Goal: Task Accomplishment & Management: Manage account settings

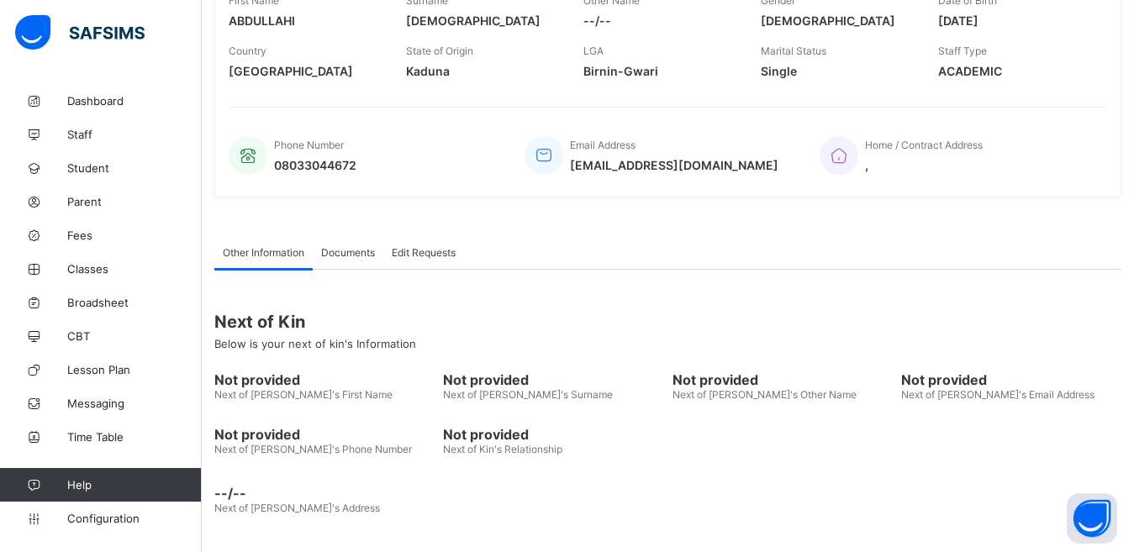
scroll to position [63, 0]
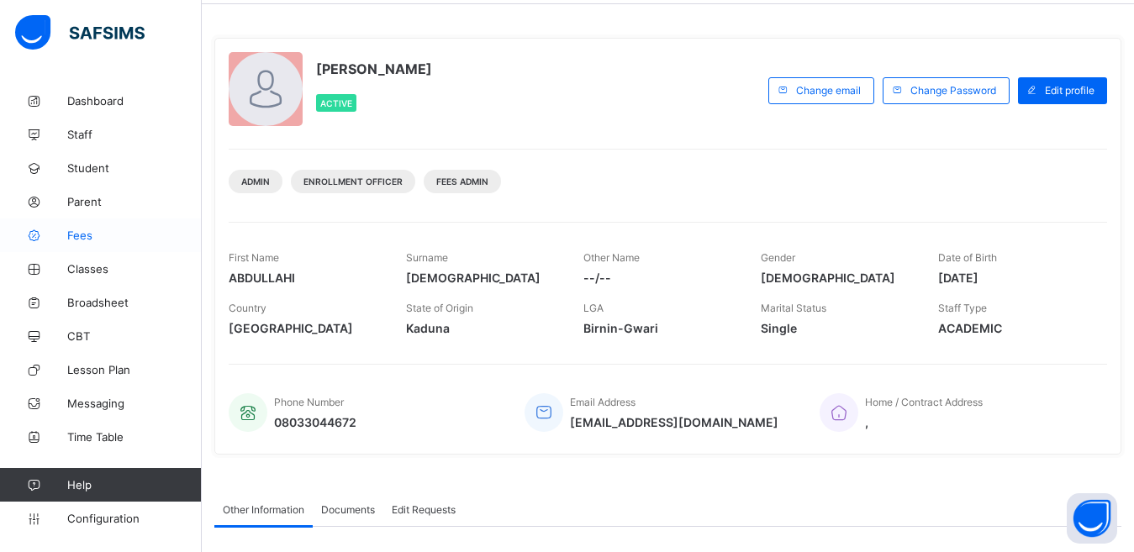
click at [95, 239] on span "Fees" at bounding box center [134, 235] width 134 height 13
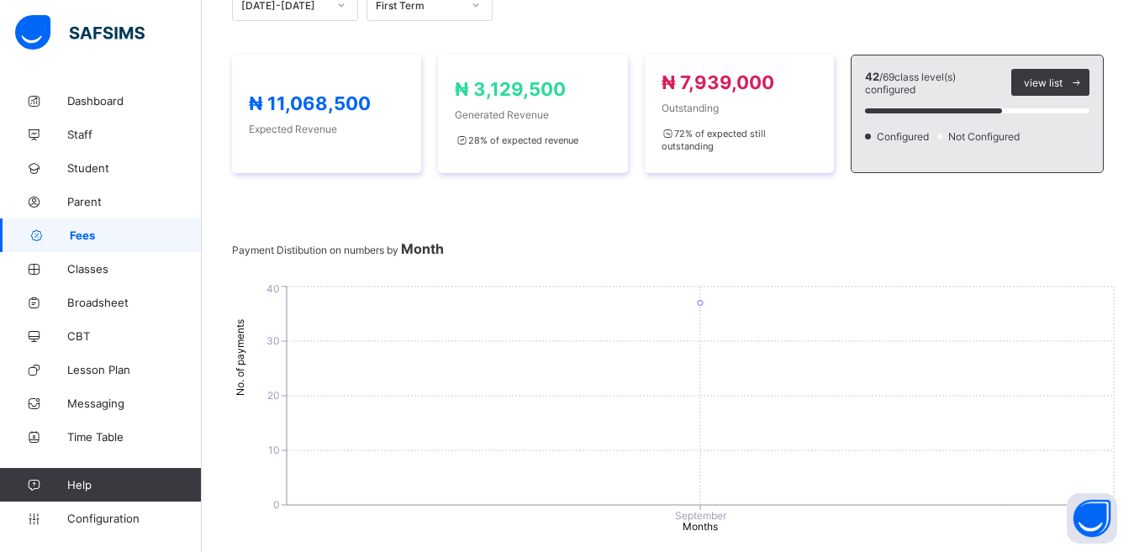
scroll to position [211, 0]
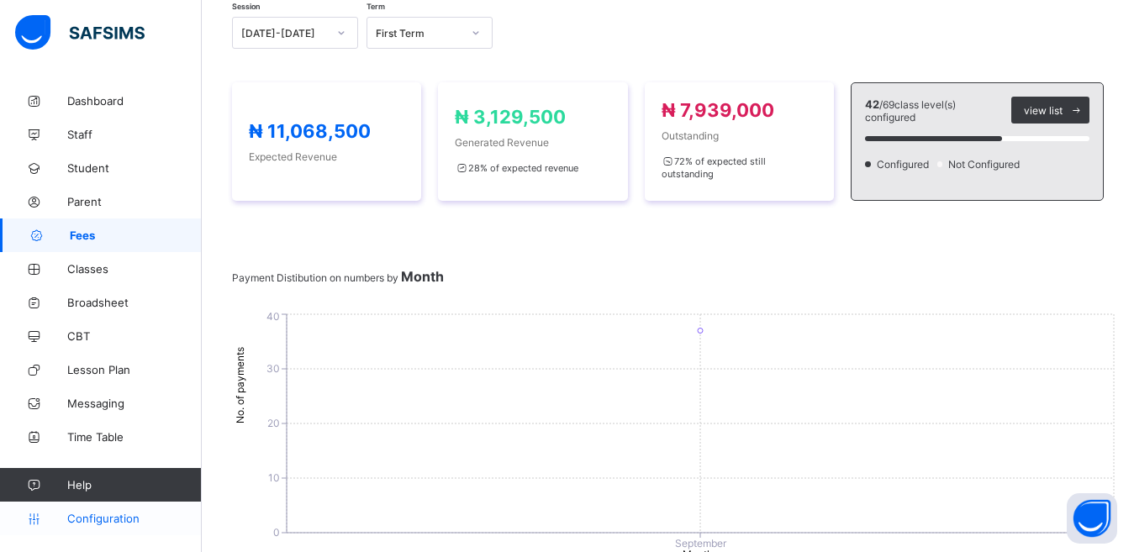
click at [108, 517] on span "Configuration" at bounding box center [134, 518] width 134 height 13
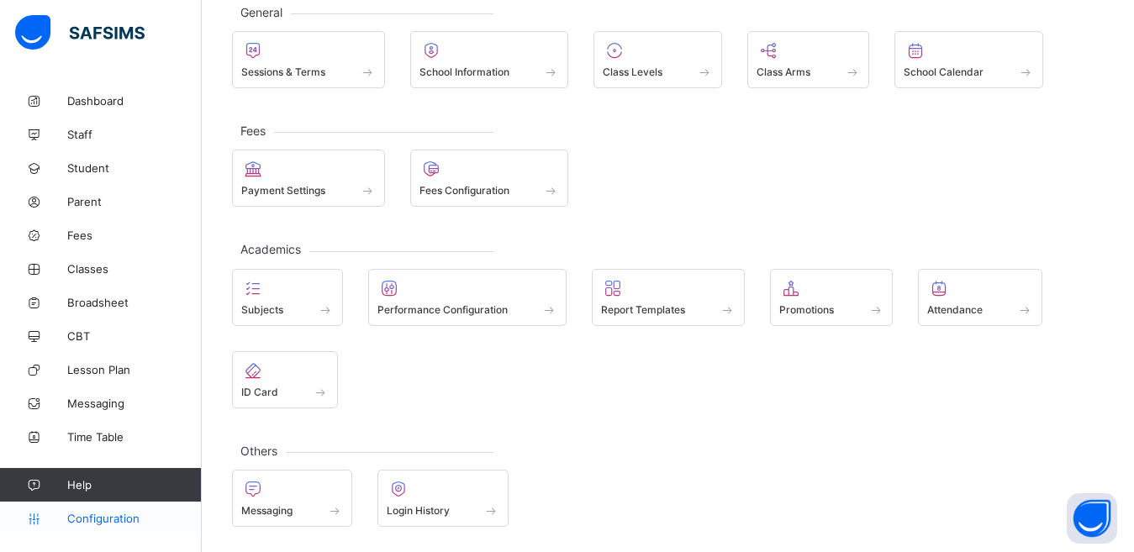
scroll to position [106, 0]
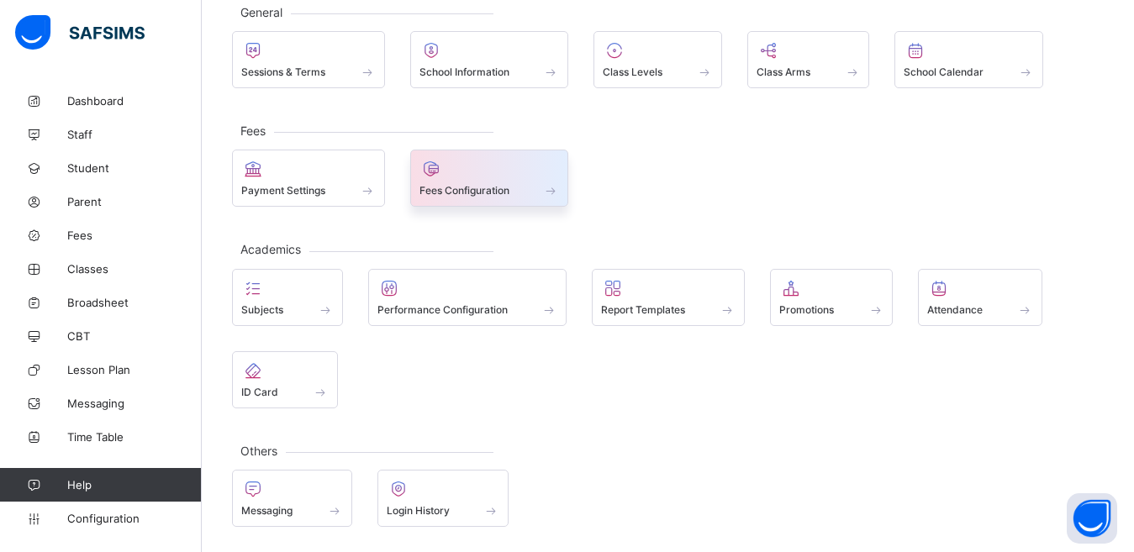
click at [505, 187] on span "Fees Configuration" at bounding box center [464, 190] width 90 height 13
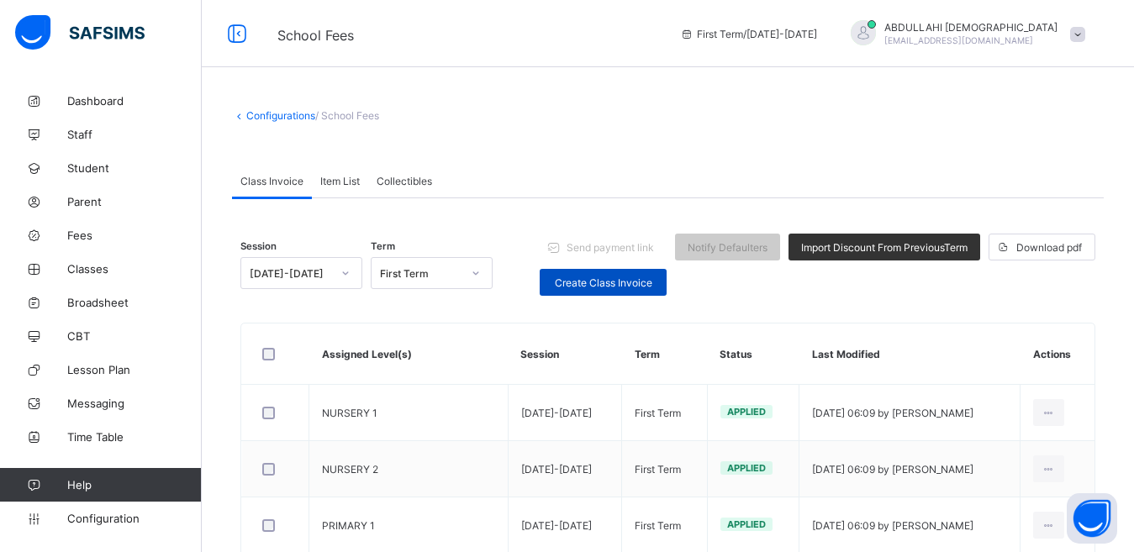
click at [631, 285] on span "Create Class Invoice" at bounding box center [603, 283] width 102 height 13
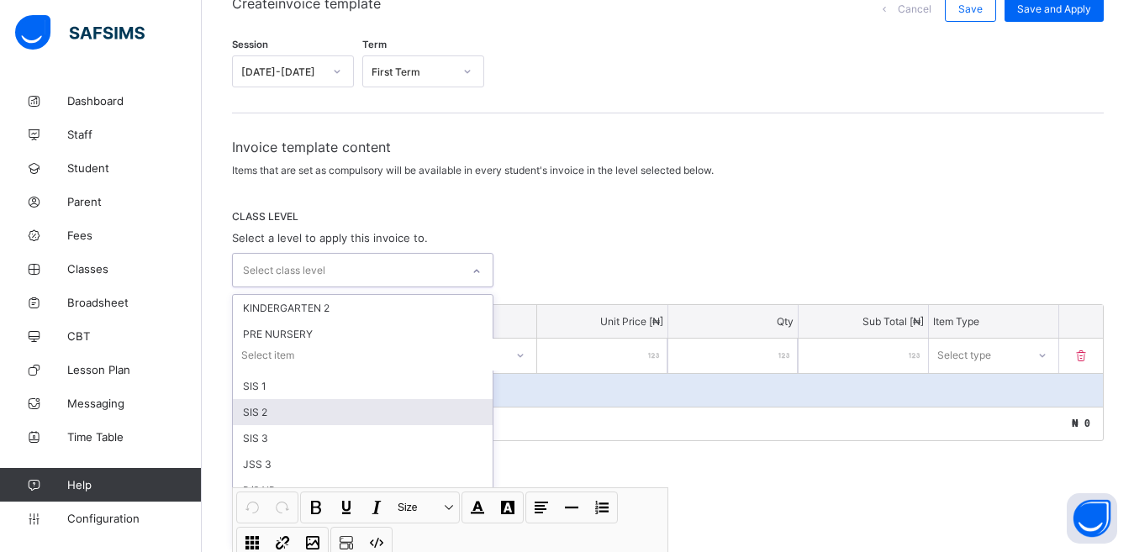
scroll to position [162, 0]
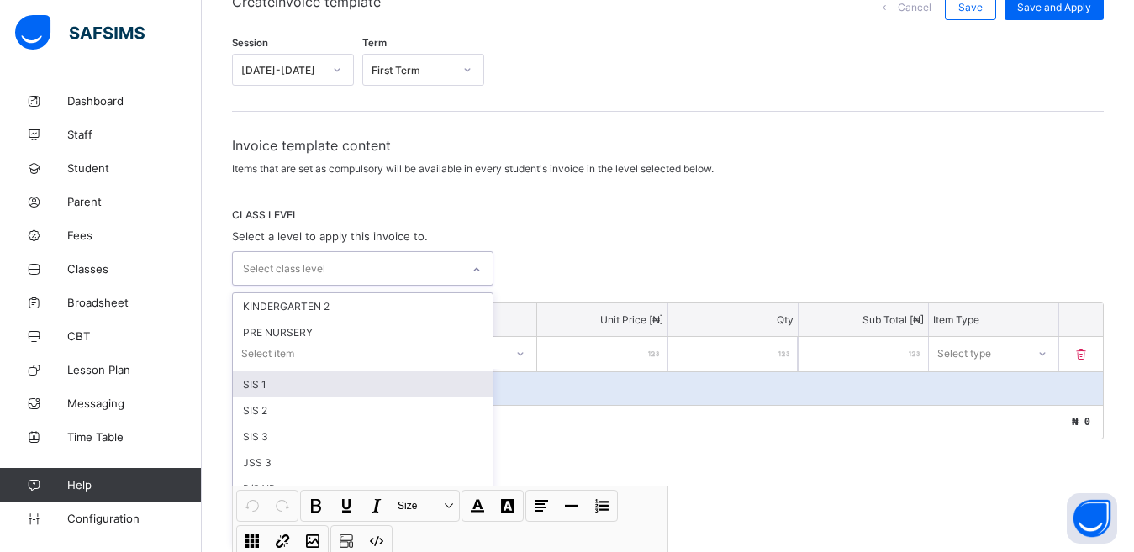
click at [292, 380] on div "SIS 1" at bounding box center [363, 385] width 260 height 26
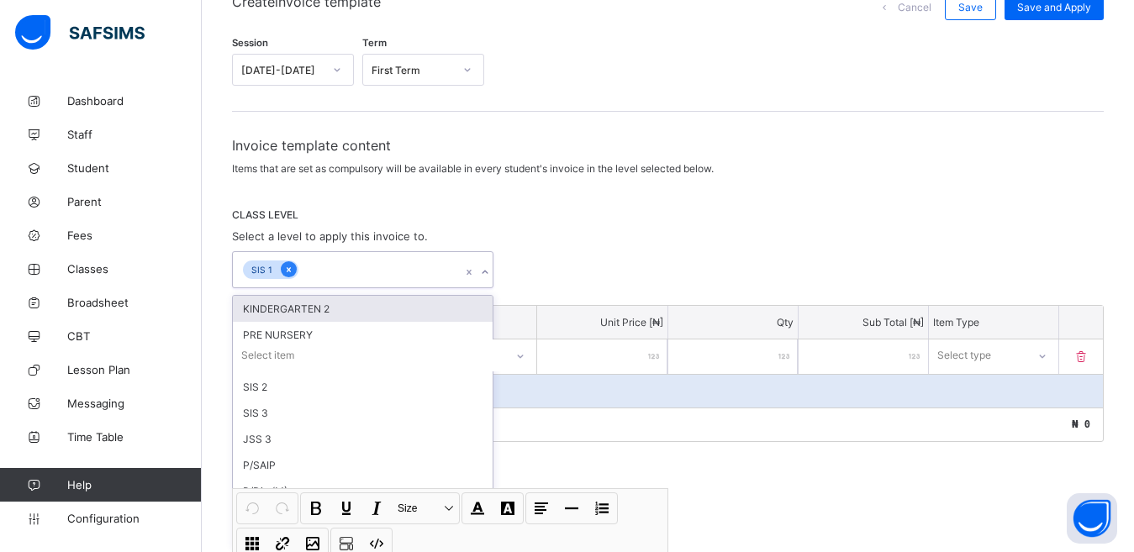
click at [287, 267] on icon at bounding box center [288, 270] width 9 height 12
click at [287, 268] on icon at bounding box center [288, 270] width 9 height 12
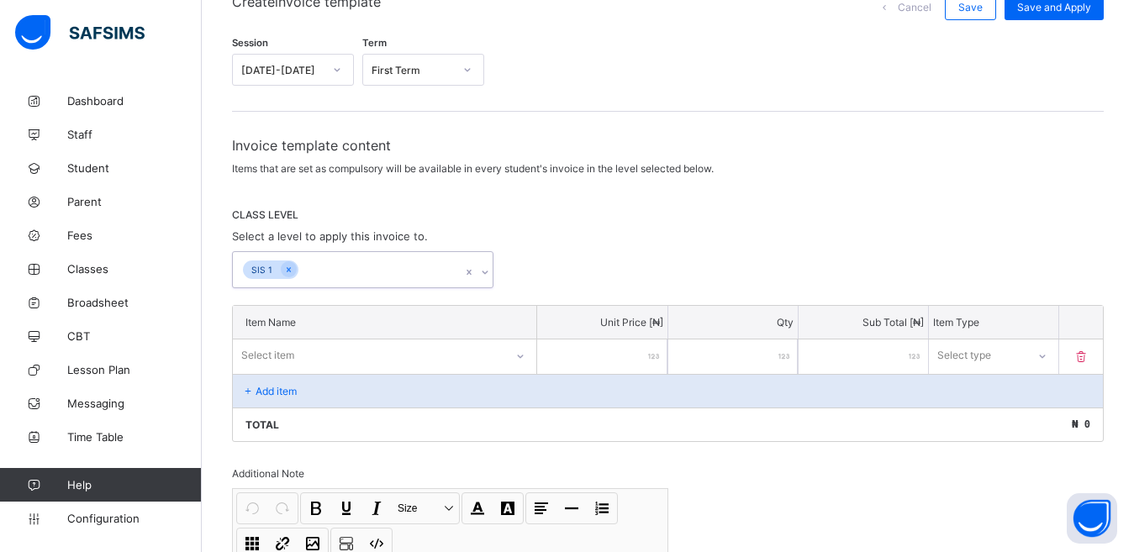
click at [472, 273] on icon at bounding box center [469, 272] width 5 height 5
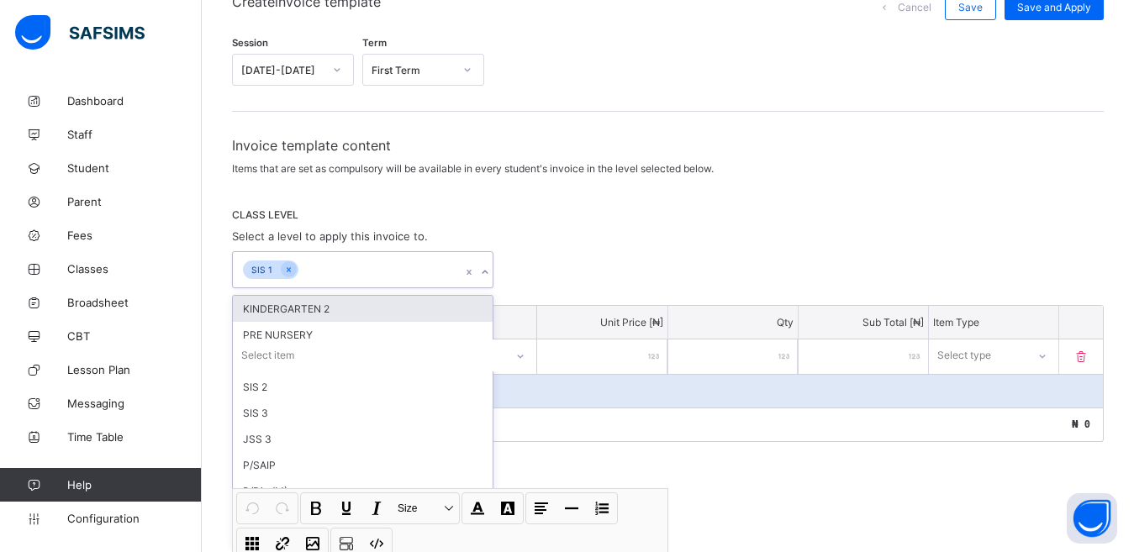
click at [472, 273] on icon at bounding box center [469, 272] width 5 height 5
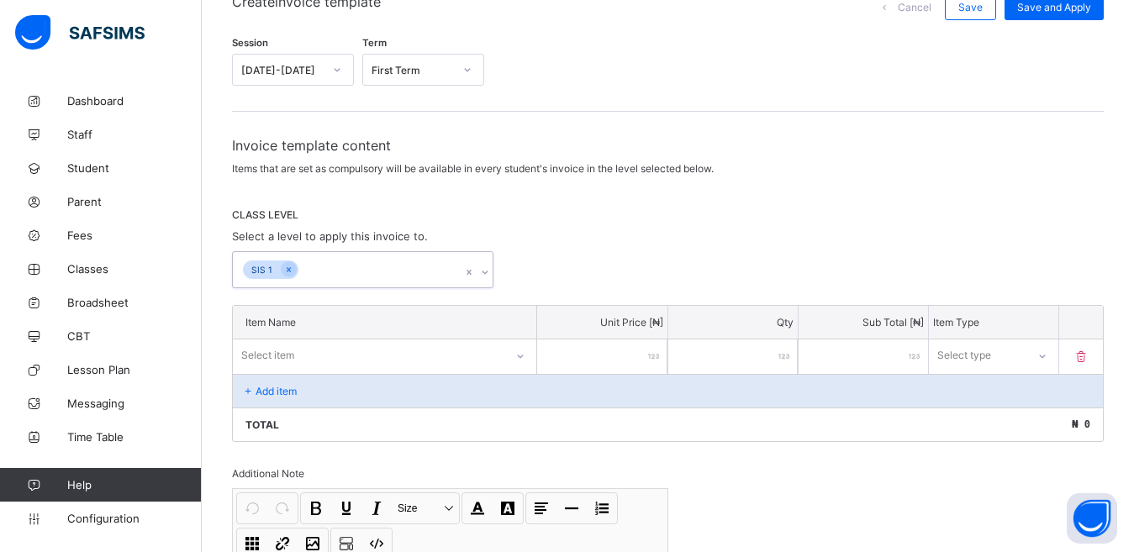
click at [472, 273] on icon at bounding box center [469, 272] width 5 height 5
click at [287, 268] on icon at bounding box center [288, 270] width 9 height 12
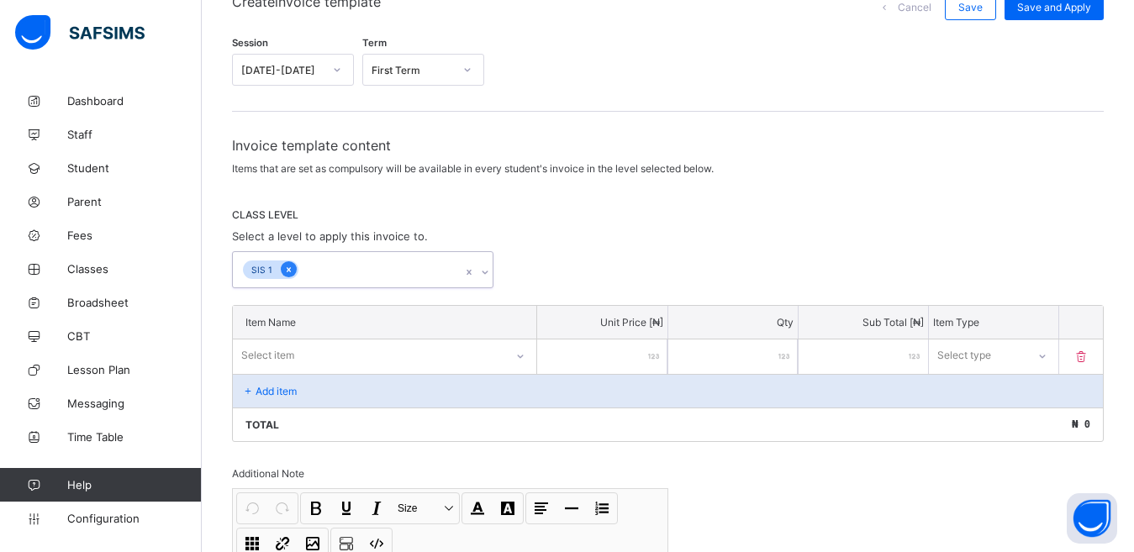
click at [287, 268] on icon at bounding box center [288, 270] width 9 height 12
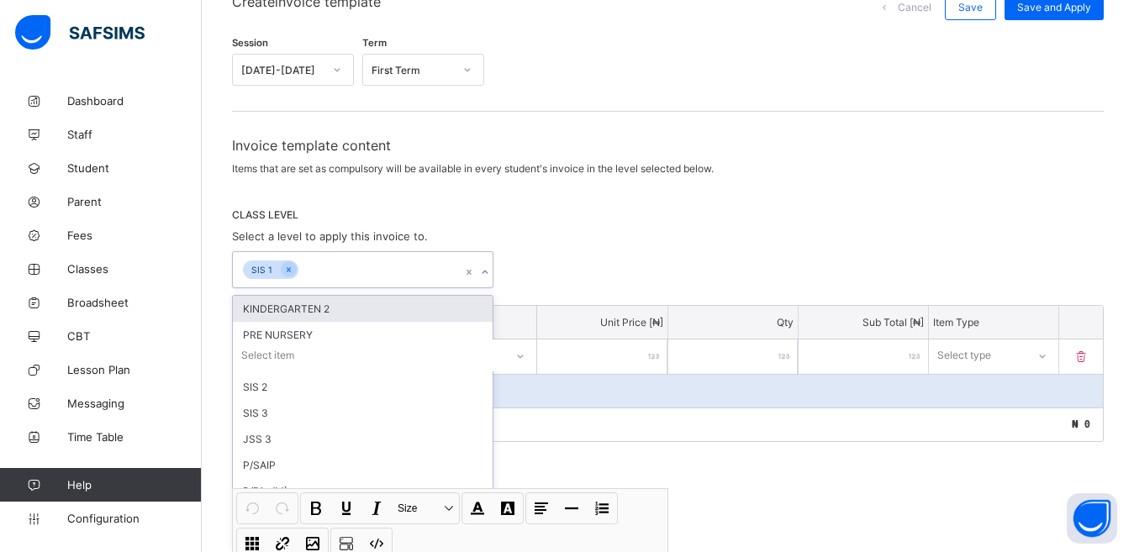
click at [261, 266] on div "SIS 1" at bounding box center [262, 270] width 38 height 19
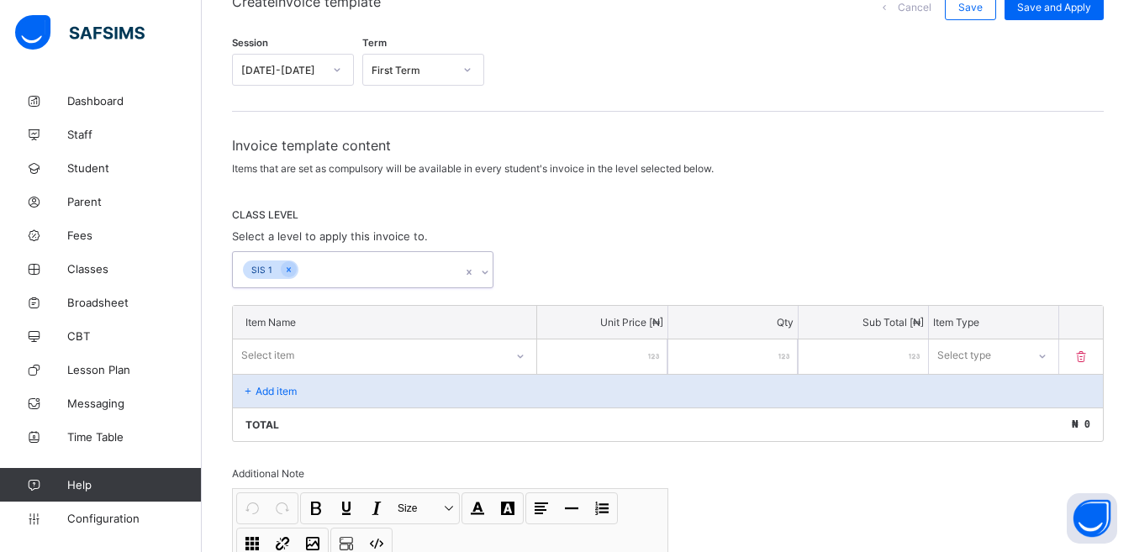
click at [267, 270] on div "SIS 1" at bounding box center [262, 270] width 38 height 19
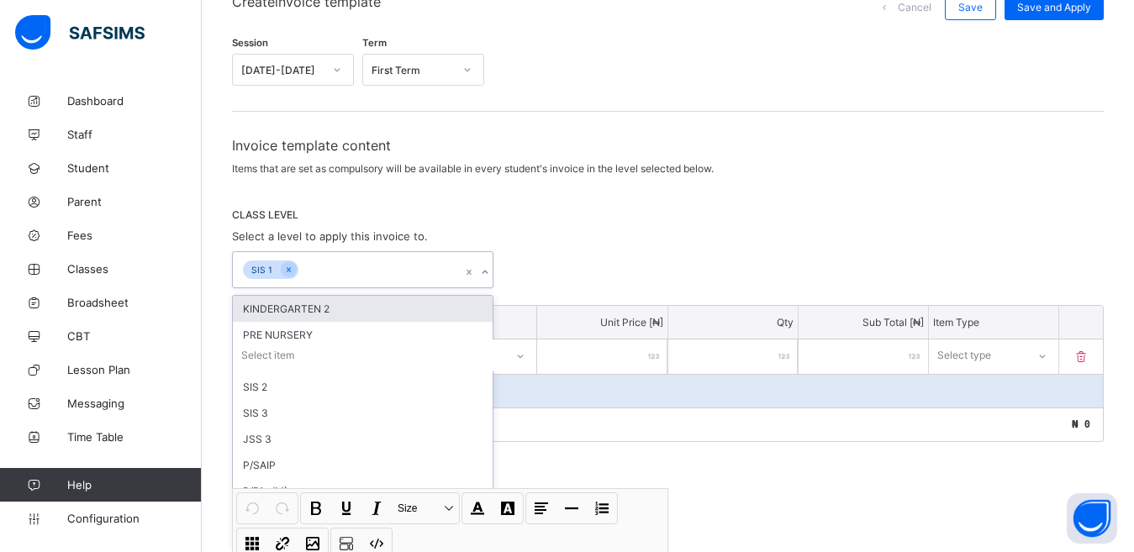
click at [278, 270] on div "SIS 1" at bounding box center [262, 270] width 38 height 19
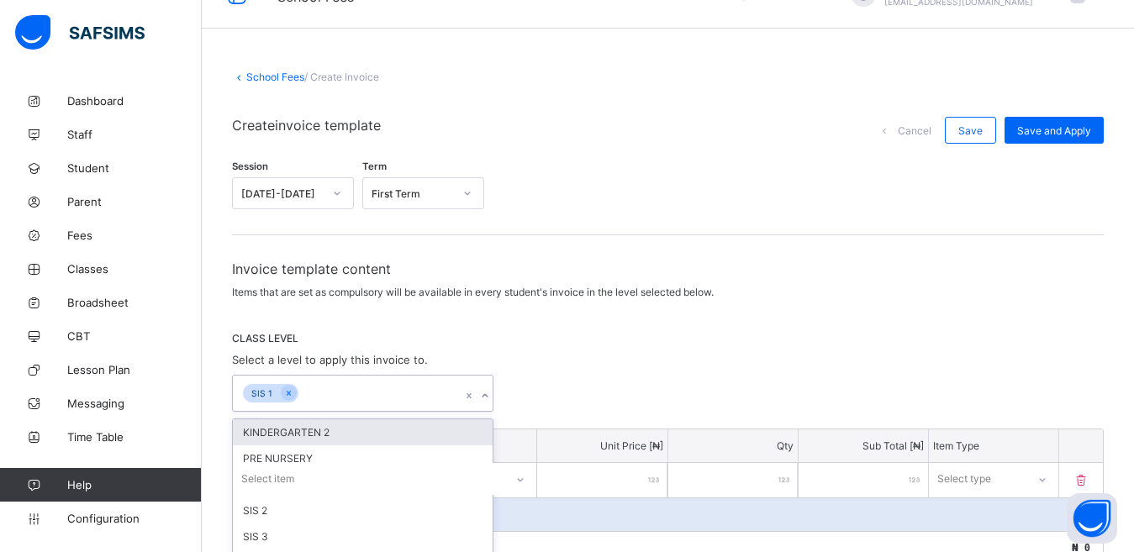
scroll to position [0, 0]
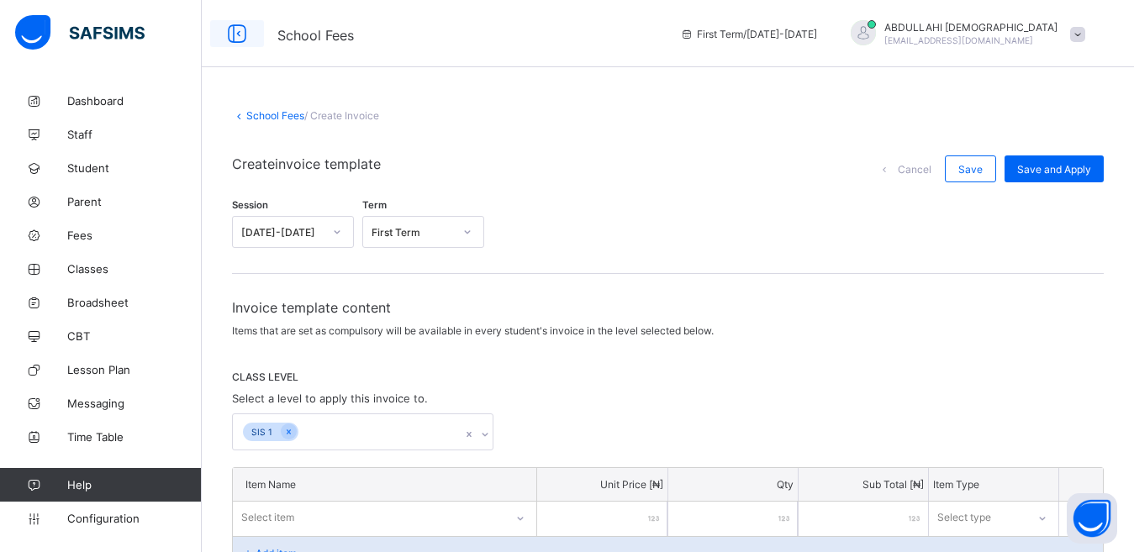
click at [231, 34] on icon at bounding box center [237, 34] width 29 height 24
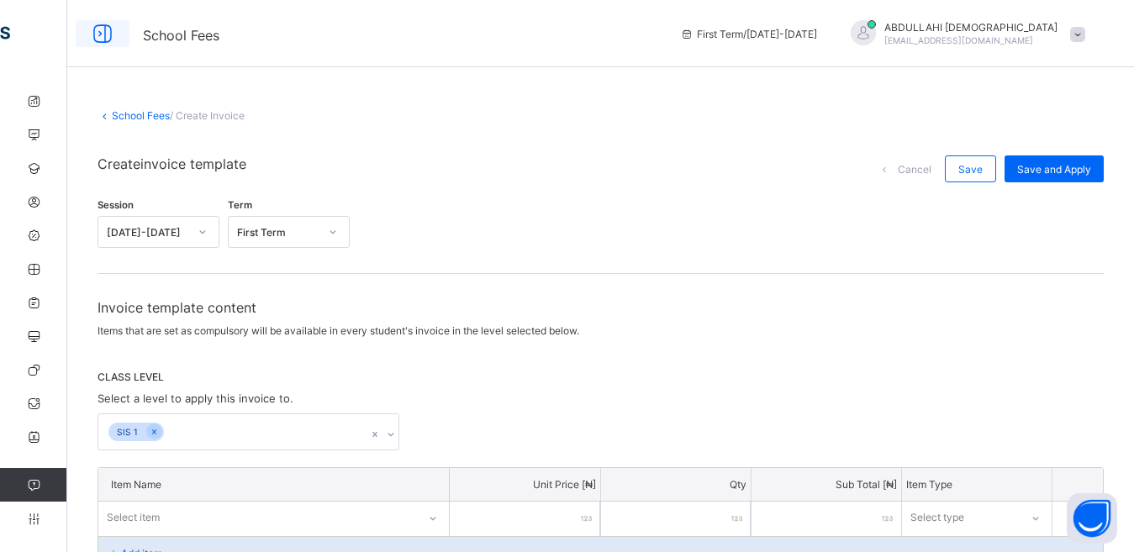
click at [103, 32] on icon at bounding box center [102, 34] width 29 height 24
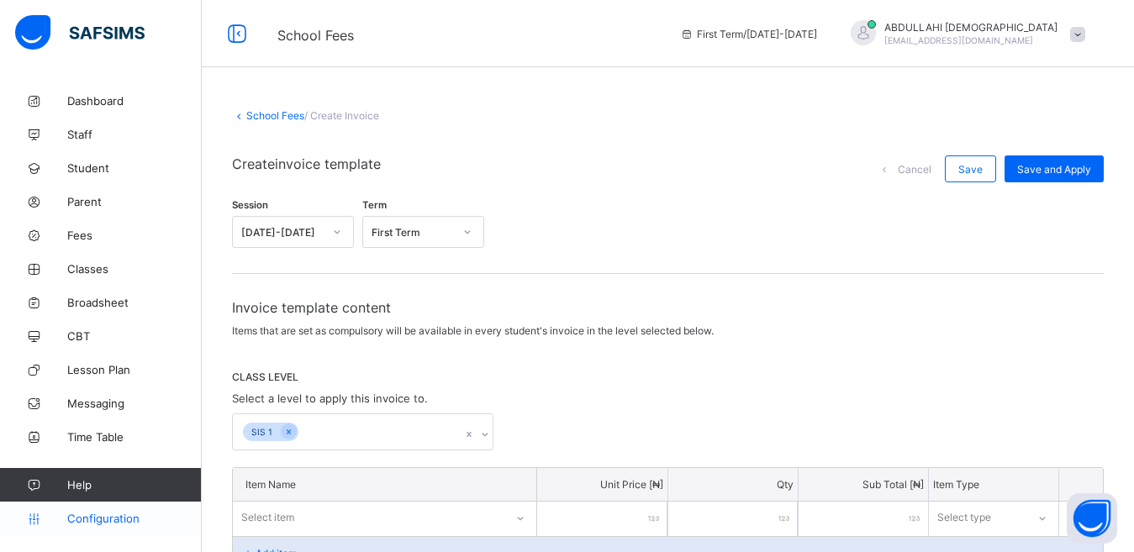
click at [113, 512] on span "Configuration" at bounding box center [134, 518] width 134 height 13
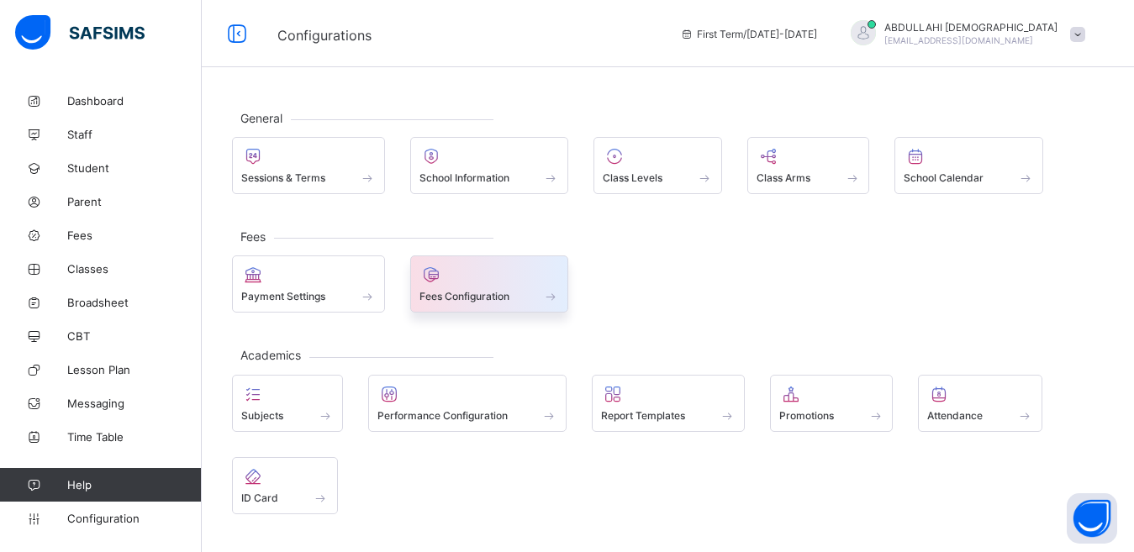
click at [483, 300] on span "Fees Configuration" at bounding box center [464, 296] width 90 height 13
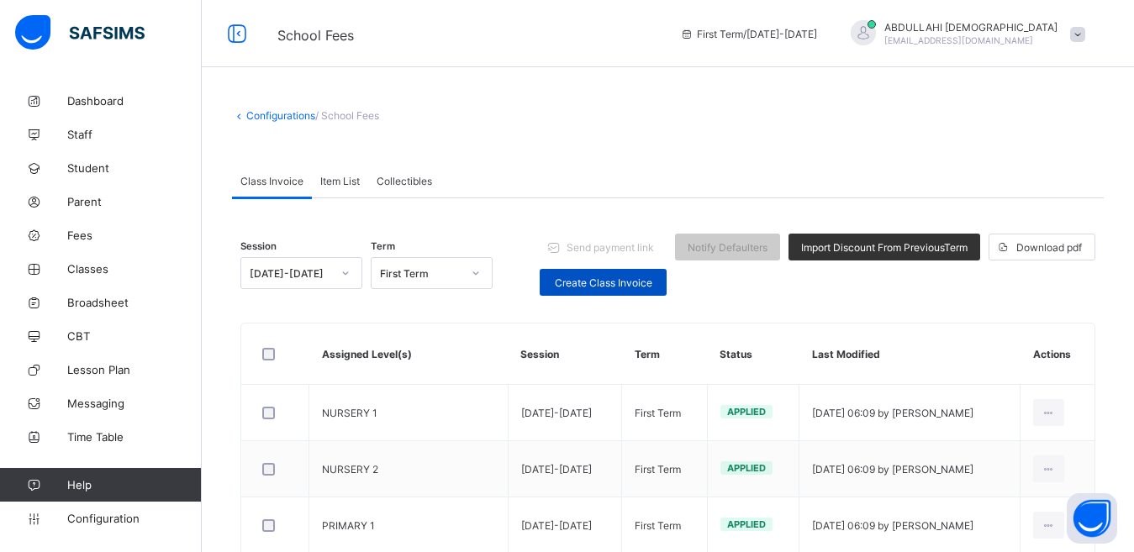
click at [621, 283] on span "Create Class Invoice" at bounding box center [603, 283] width 102 height 13
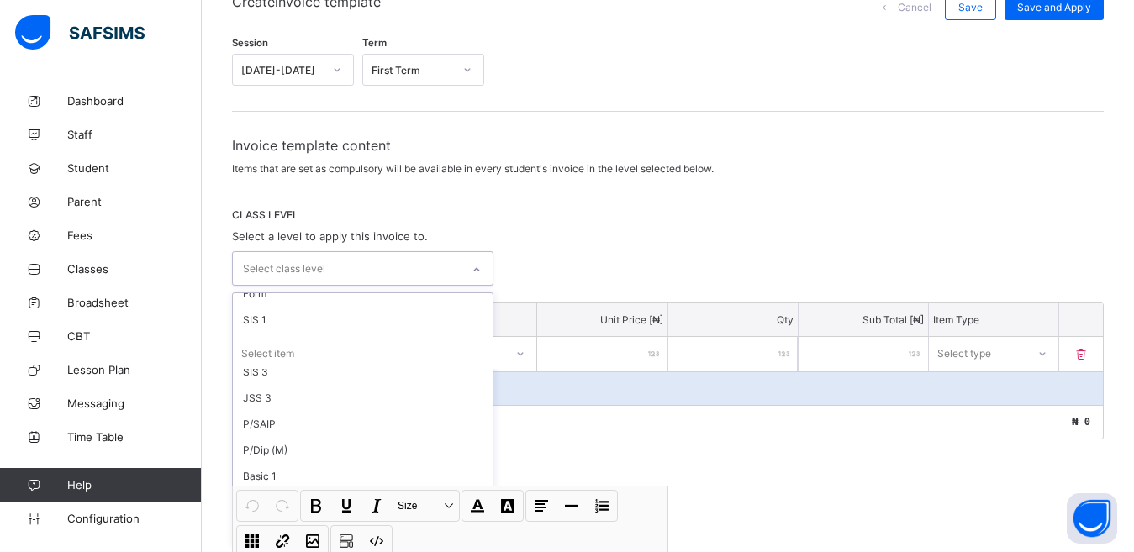
scroll to position [72, 0]
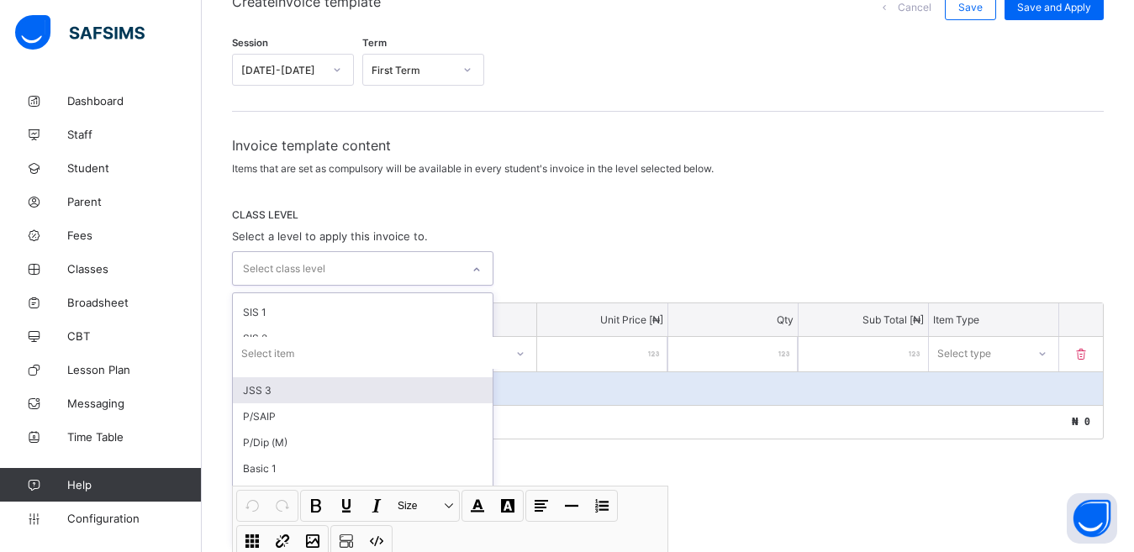
click at [299, 393] on div "JSS 3" at bounding box center [363, 390] width 260 height 26
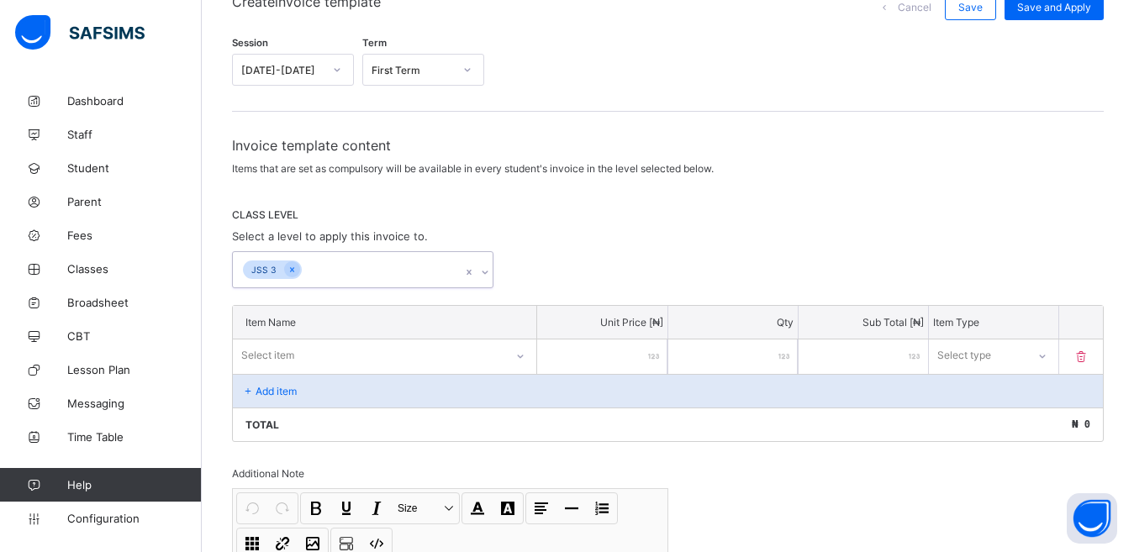
click at [467, 259] on div at bounding box center [469, 272] width 16 height 27
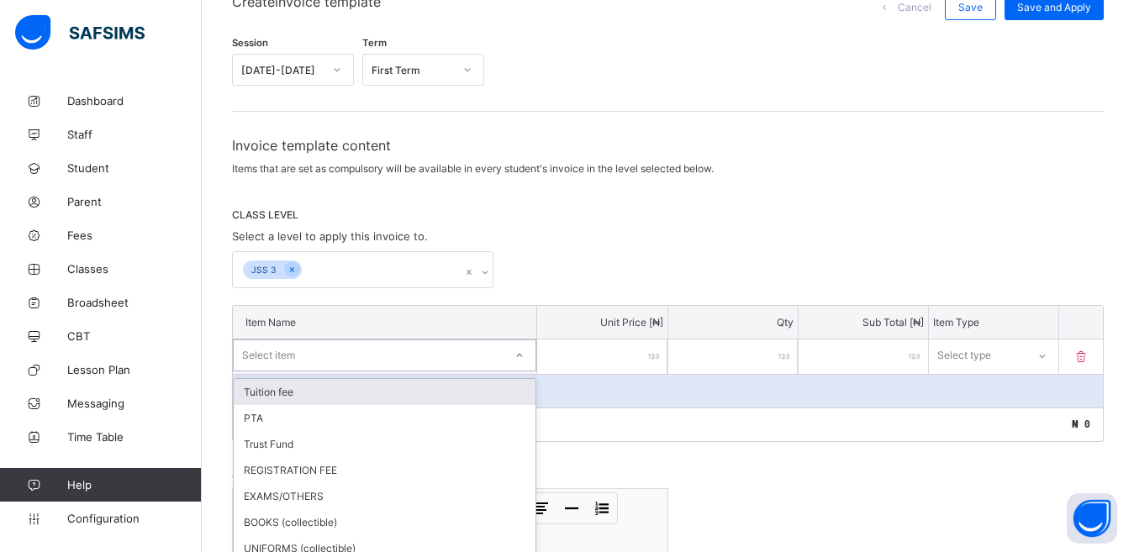
click at [385, 351] on div "option Tuition fee focused, 1 of 11. 11 results available. Use Up and Down to c…" at bounding box center [384, 356] width 303 height 32
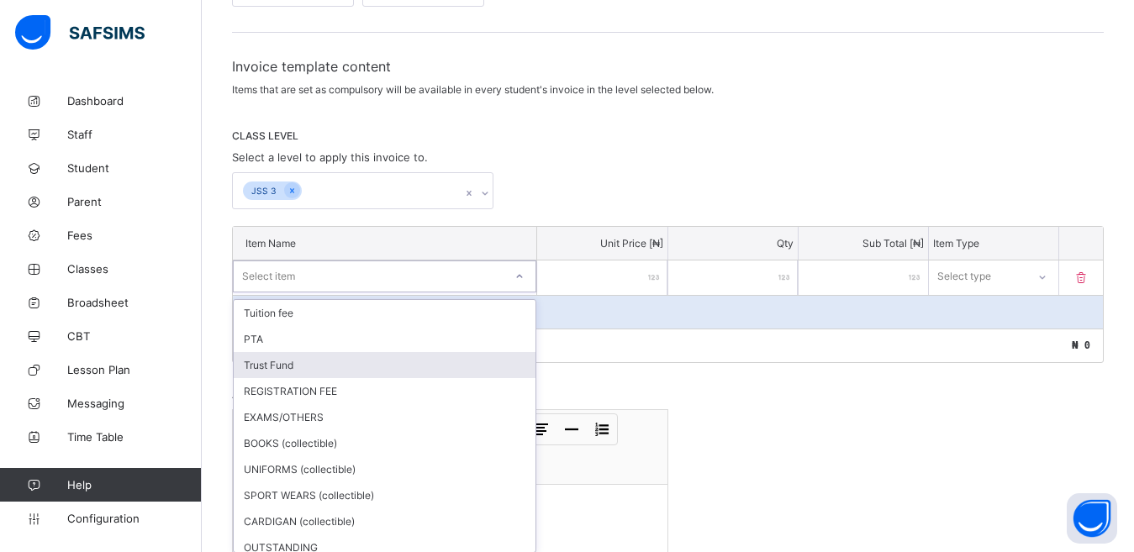
scroll to position [248, 0]
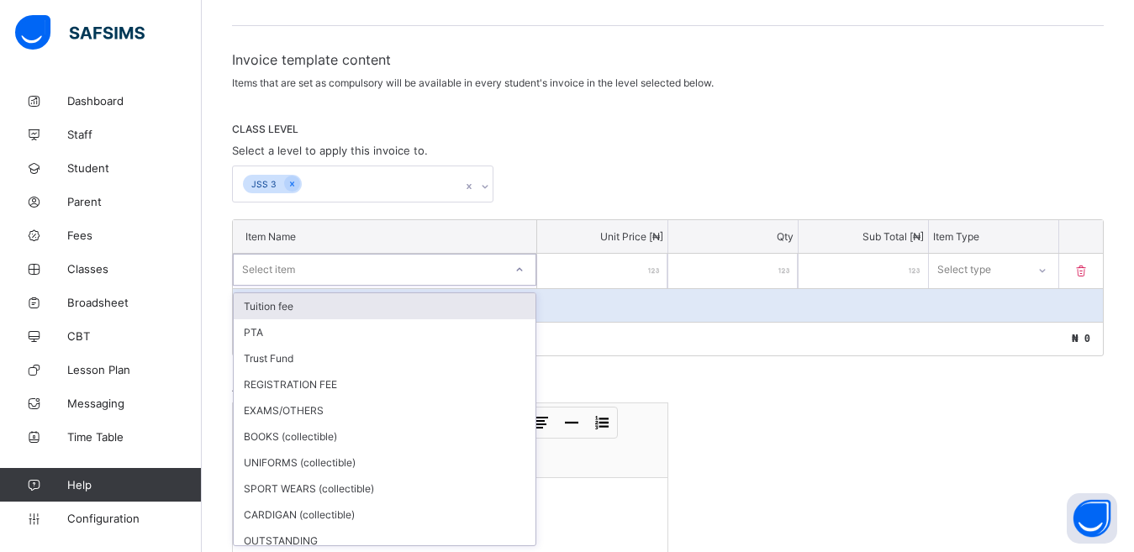
click at [385, 308] on div "Tuition fee" at bounding box center [385, 306] width 302 height 26
click at [404, 267] on div "Tuition fee" at bounding box center [373, 269] width 263 height 13
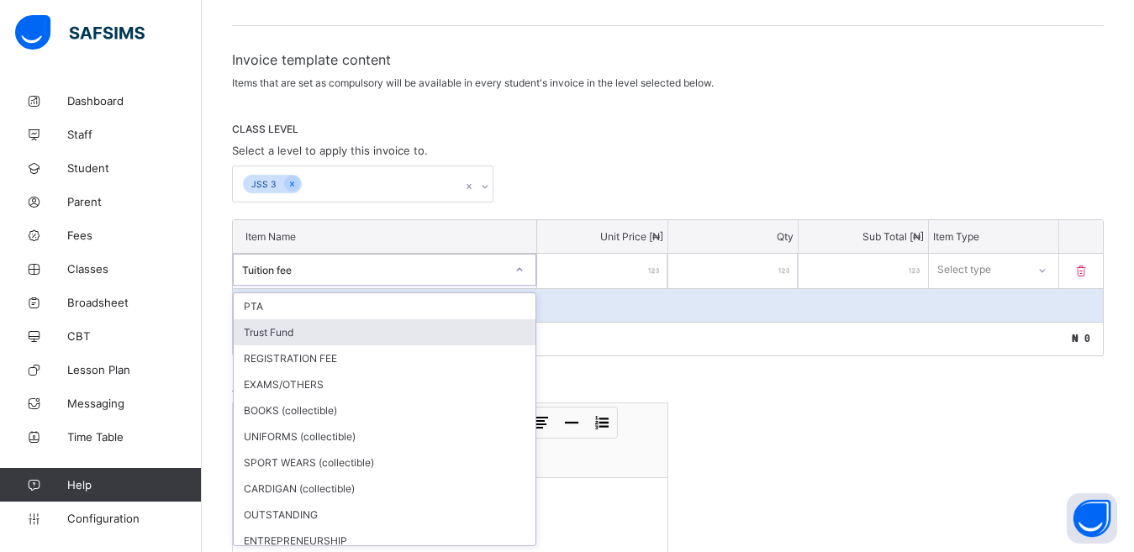
click at [363, 327] on div "Trust Fund" at bounding box center [385, 332] width 302 height 26
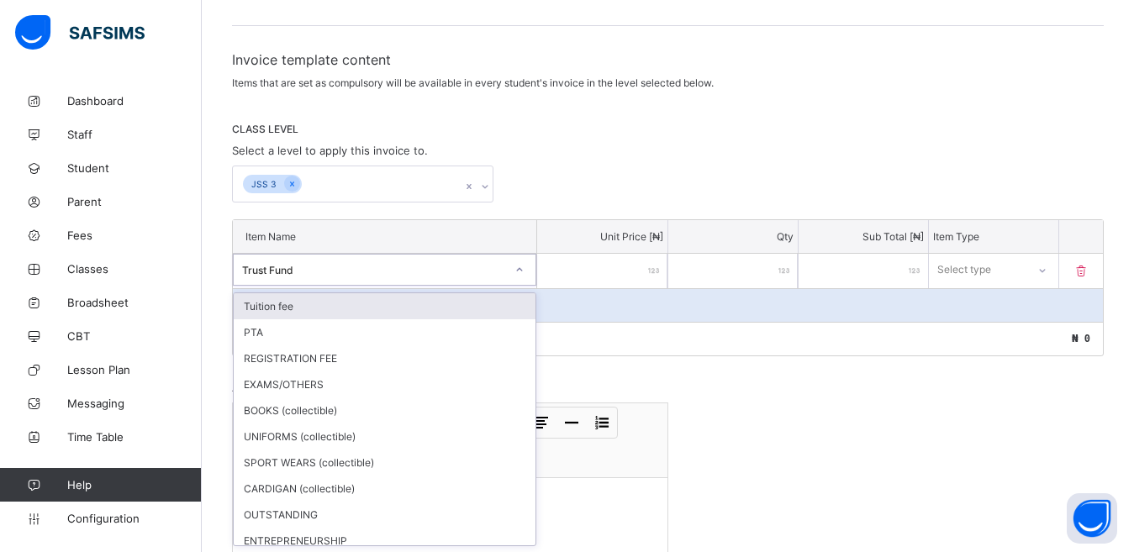
click at [390, 262] on div "Trust Fund" at bounding box center [369, 270] width 270 height 24
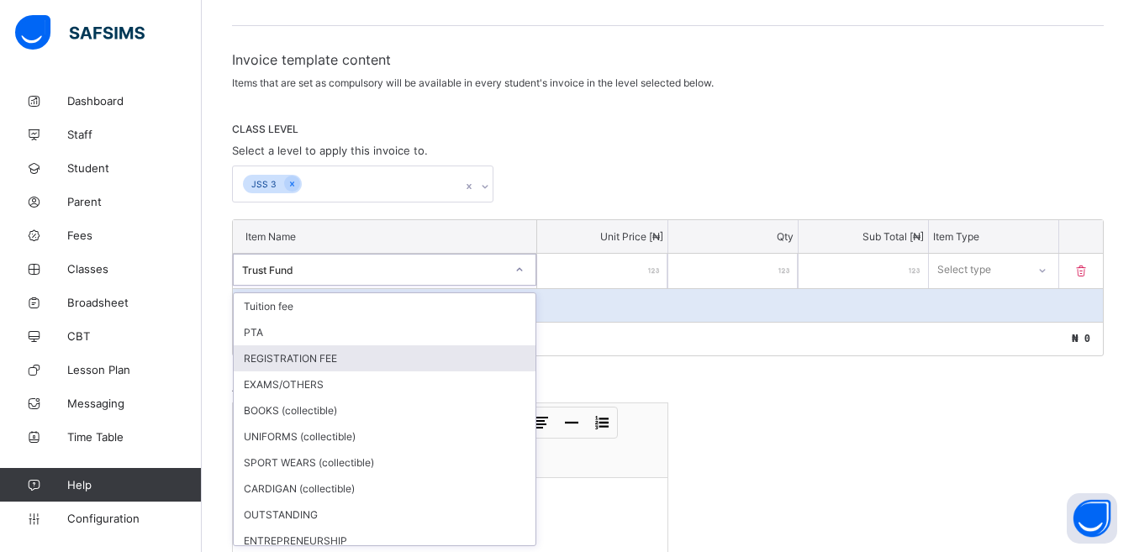
click at [375, 357] on div "REGISTRATION FEE" at bounding box center [385, 358] width 302 height 26
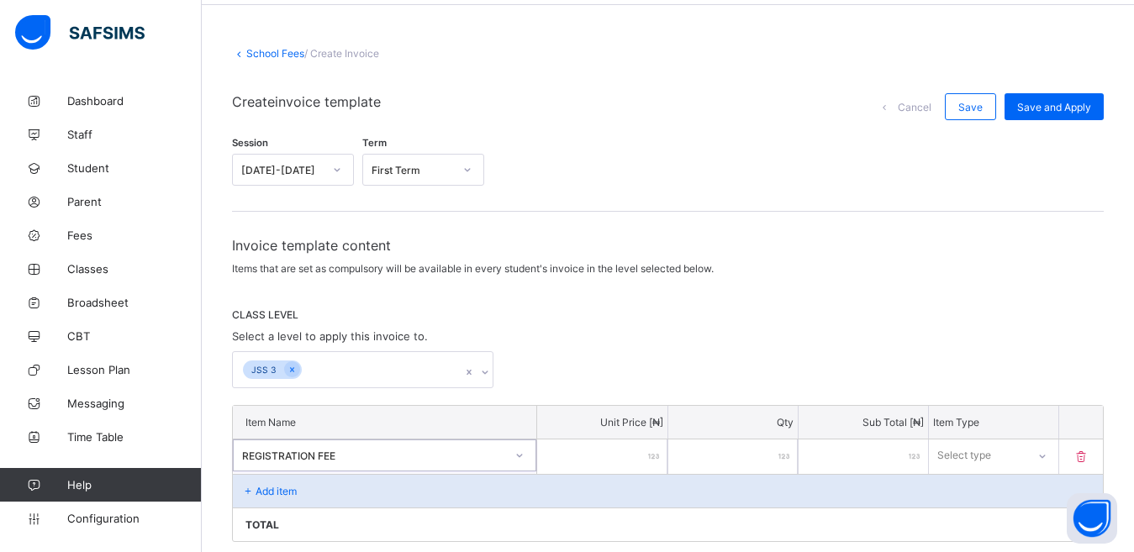
scroll to position [40, 0]
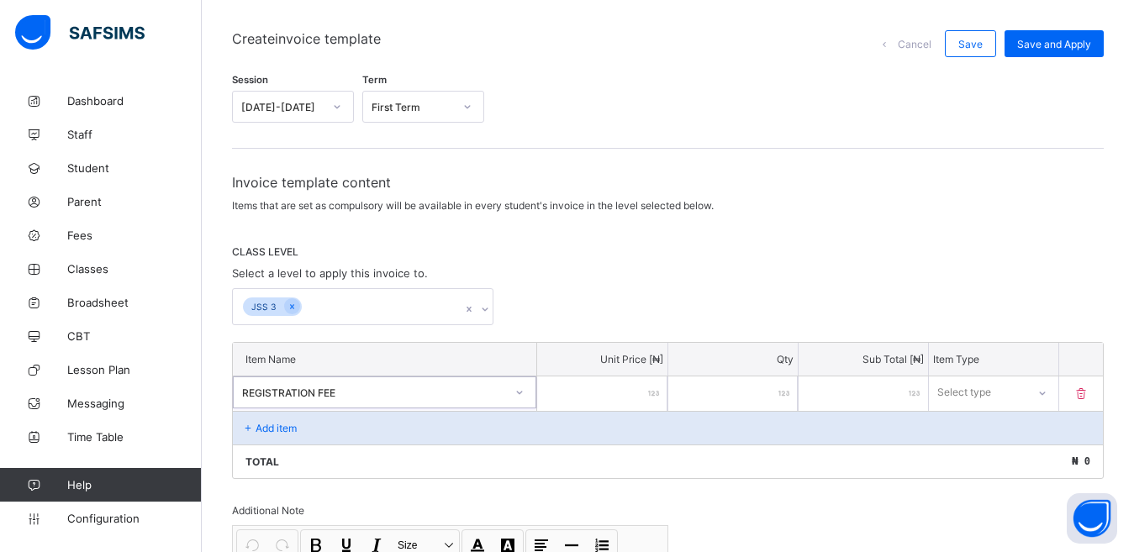
click at [365, 392] on div "Invoice template content Items that are set as compulsory will be available in …" at bounding box center [668, 466] width 872 height 585
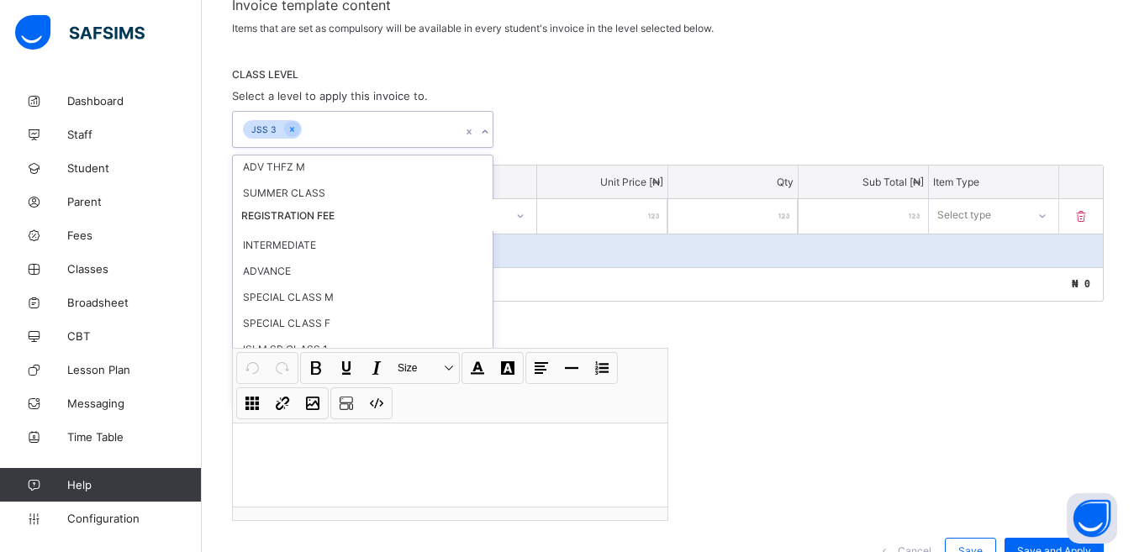
scroll to position [686, 0]
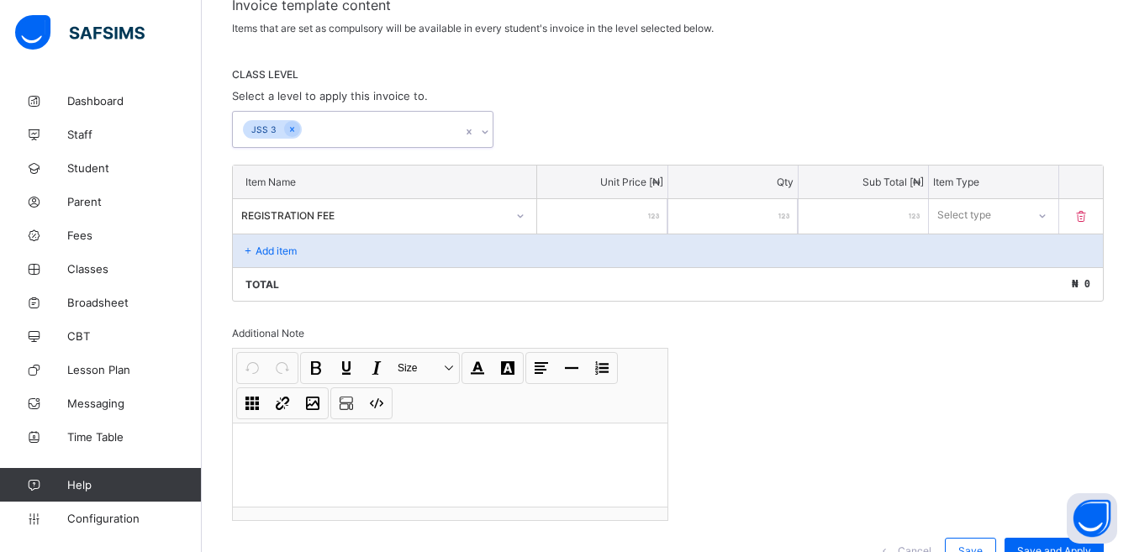
click at [473, 130] on icon at bounding box center [469, 132] width 10 height 17
click at [282, 246] on p "Add item" at bounding box center [276, 251] width 41 height 13
click at [1089, 211] on icon at bounding box center [1081, 216] width 17 height 14
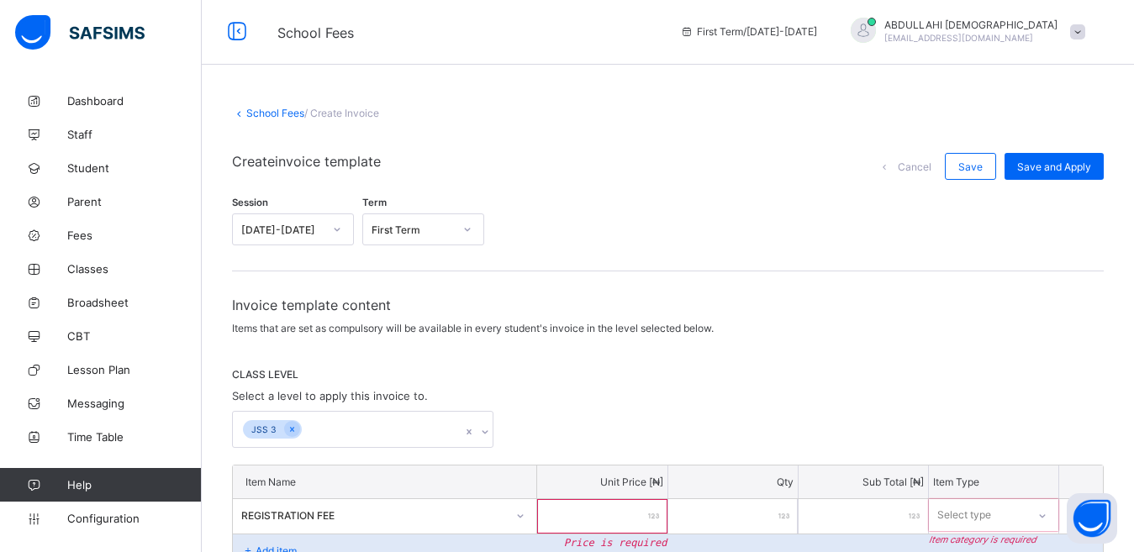
scroll to position [0, 0]
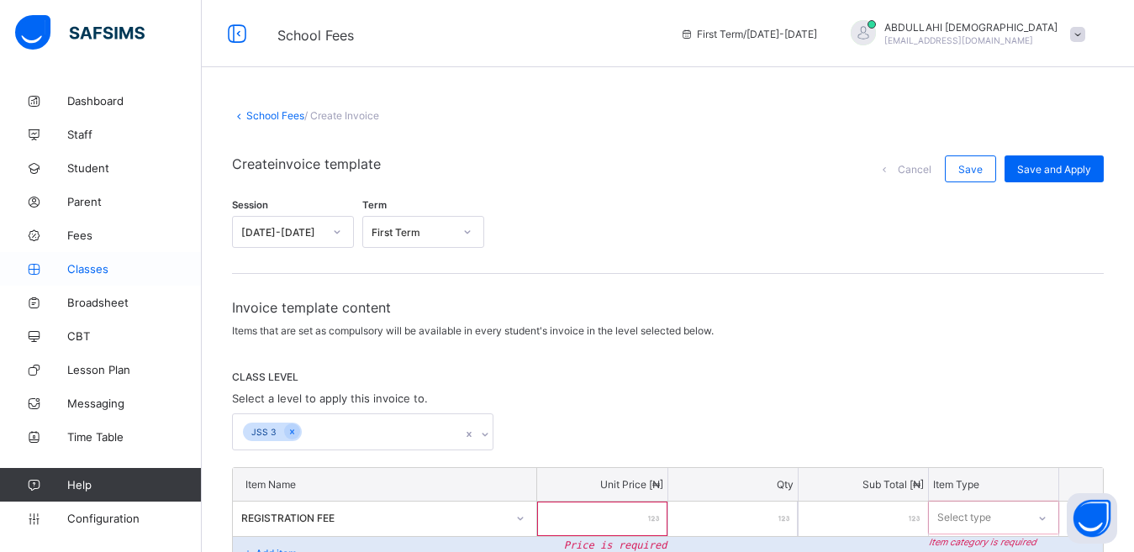
click at [98, 281] on link "Classes" at bounding box center [101, 269] width 202 height 34
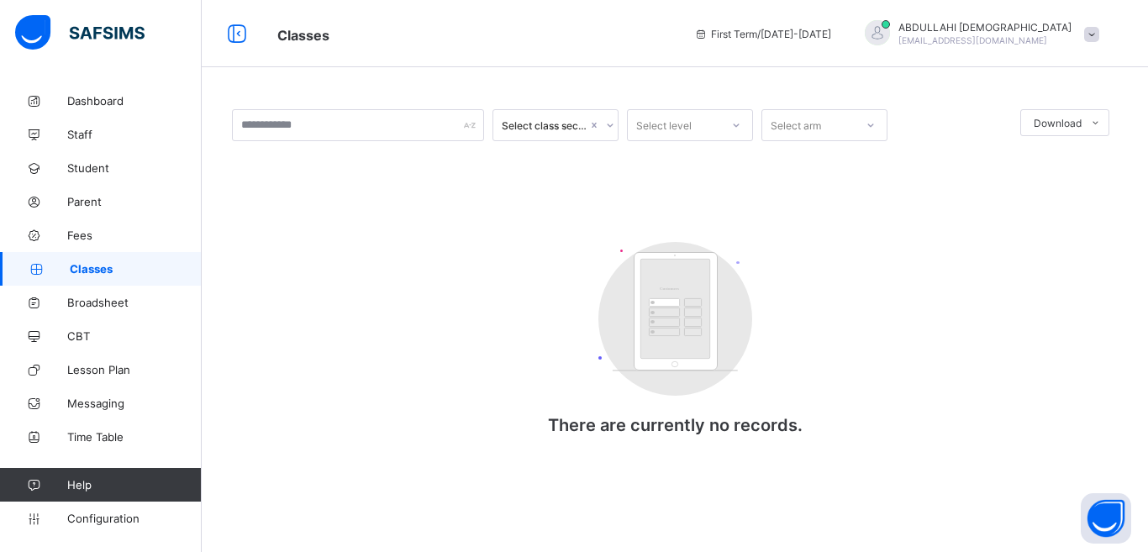
click at [563, 128] on div "Select class section" at bounding box center [545, 125] width 86 height 13
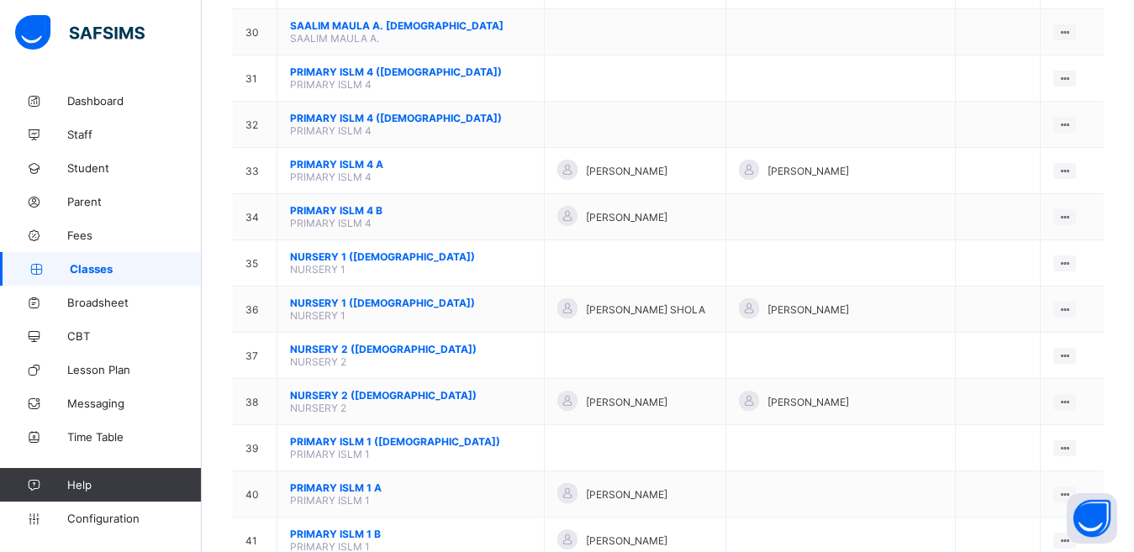
scroll to position [1580, 0]
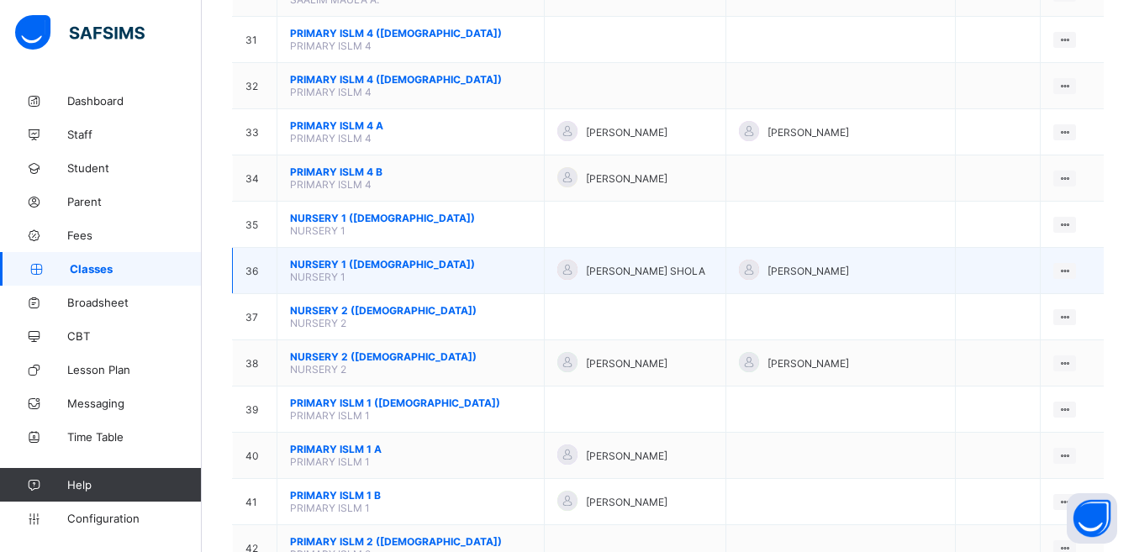
click at [363, 258] on span "NURSERY 1 ([DEMOGRAPHIC_DATA])" at bounding box center [410, 264] width 241 height 13
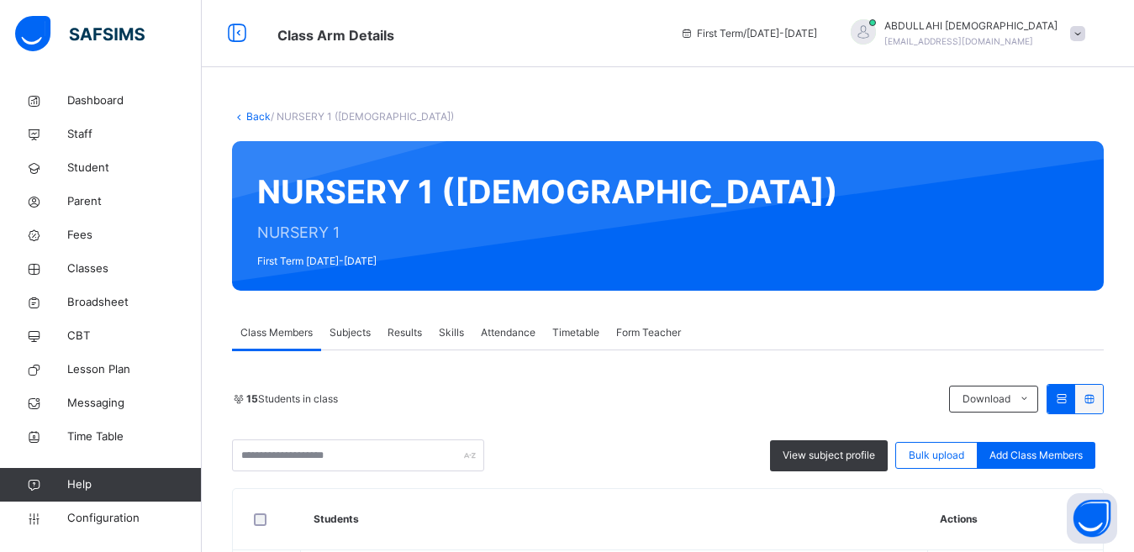
click at [1050, 61] on div "First Term / [DATE]-[DATE] [PERSON_NAME] [PERSON_NAME][EMAIL_ADDRESS][DOMAIN_NA…" at bounding box center [903, 33] width 462 height 67
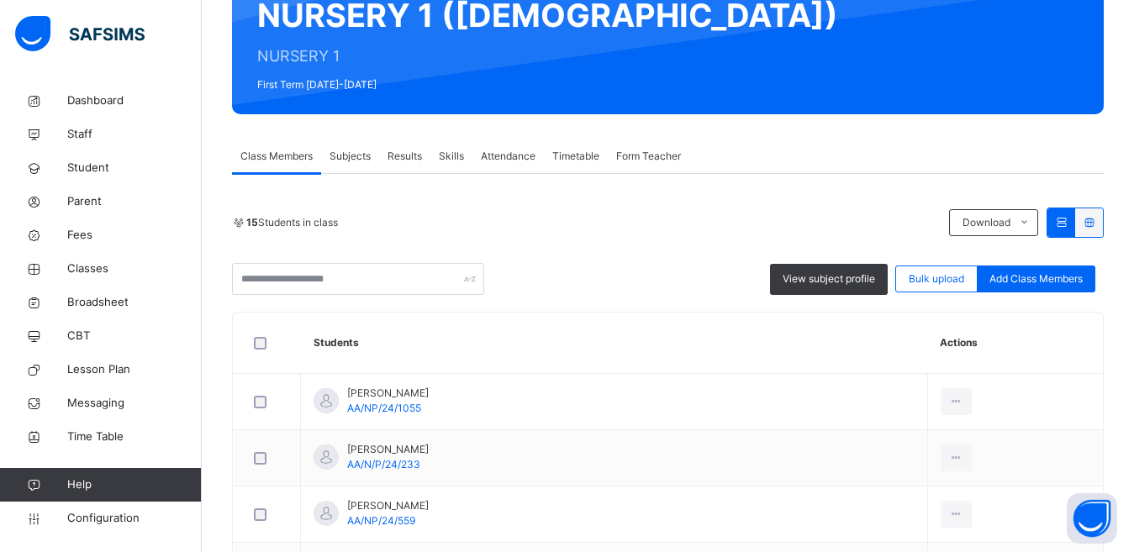
scroll to position [174, 0]
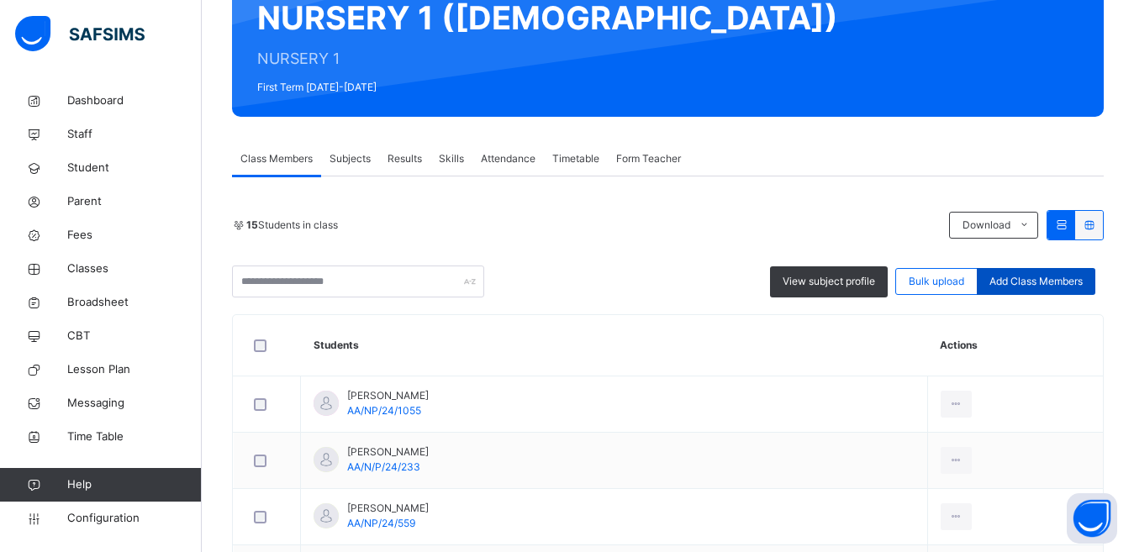
click at [1063, 287] on span "Add Class Members" at bounding box center [1035, 281] width 93 height 15
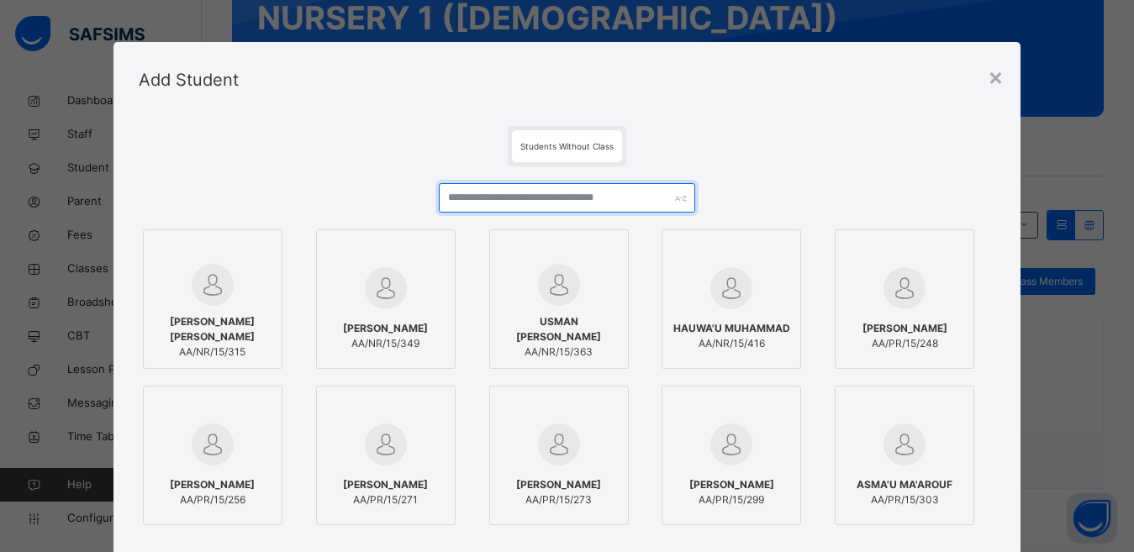
click at [578, 196] on input "text" at bounding box center [567, 197] width 257 height 29
click at [994, 77] on div "×" at bounding box center [996, 76] width 16 height 35
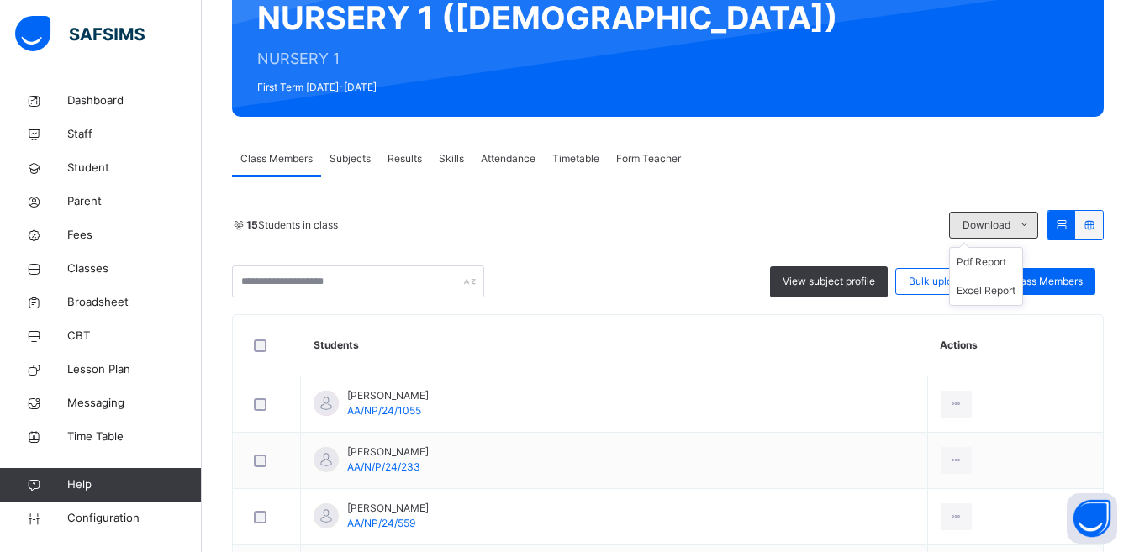
click at [1031, 226] on icon at bounding box center [1024, 225] width 13 height 13
click at [1096, 224] on icon at bounding box center [1089, 225] width 14 height 13
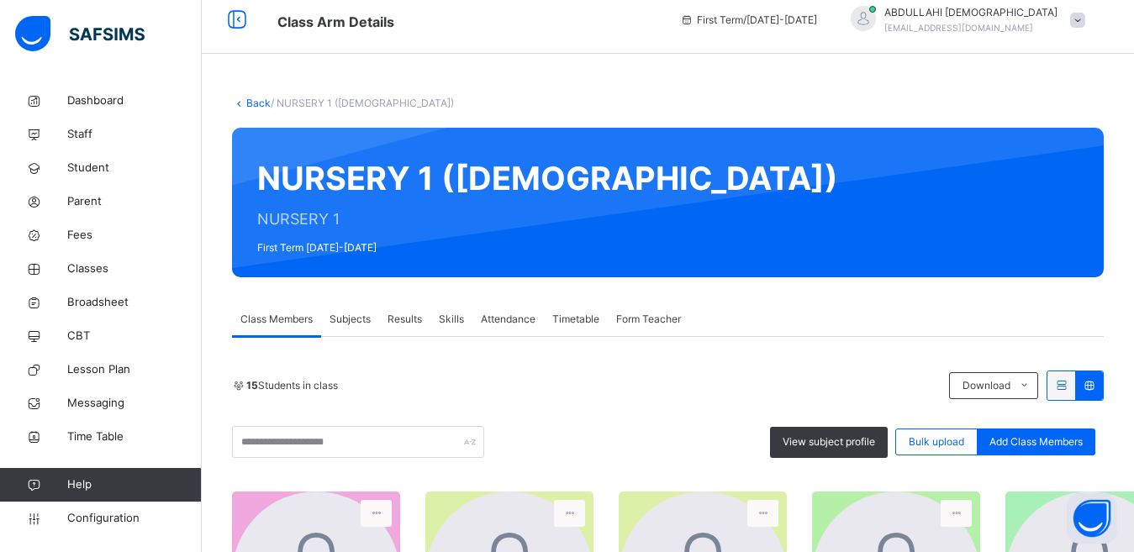
scroll to position [0, 0]
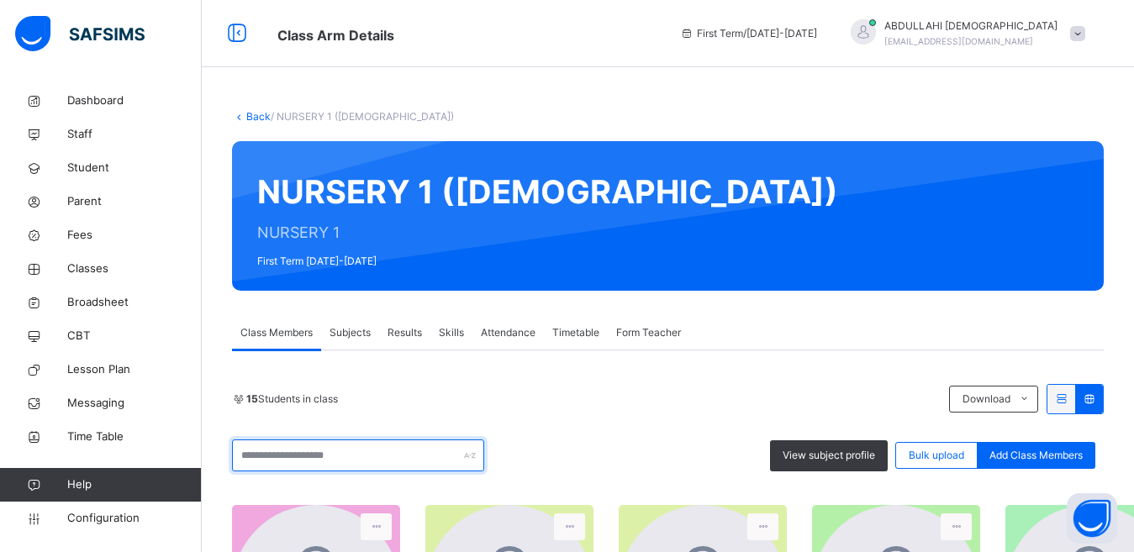
click at [316, 459] on input "text" at bounding box center [358, 456] width 252 height 32
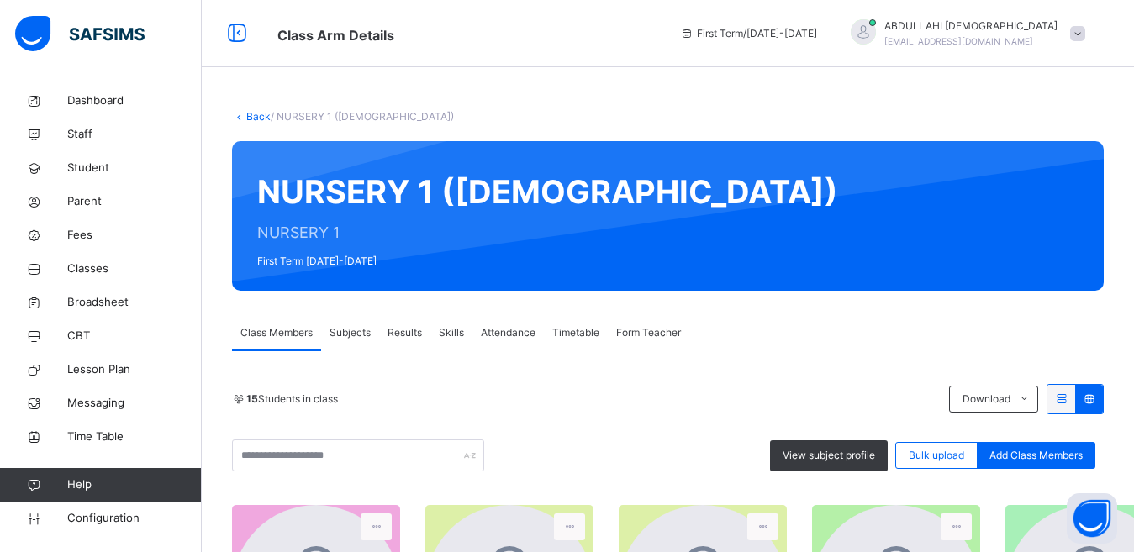
click at [494, 404] on div "15 Students in class" at bounding box center [586, 399] width 709 height 15
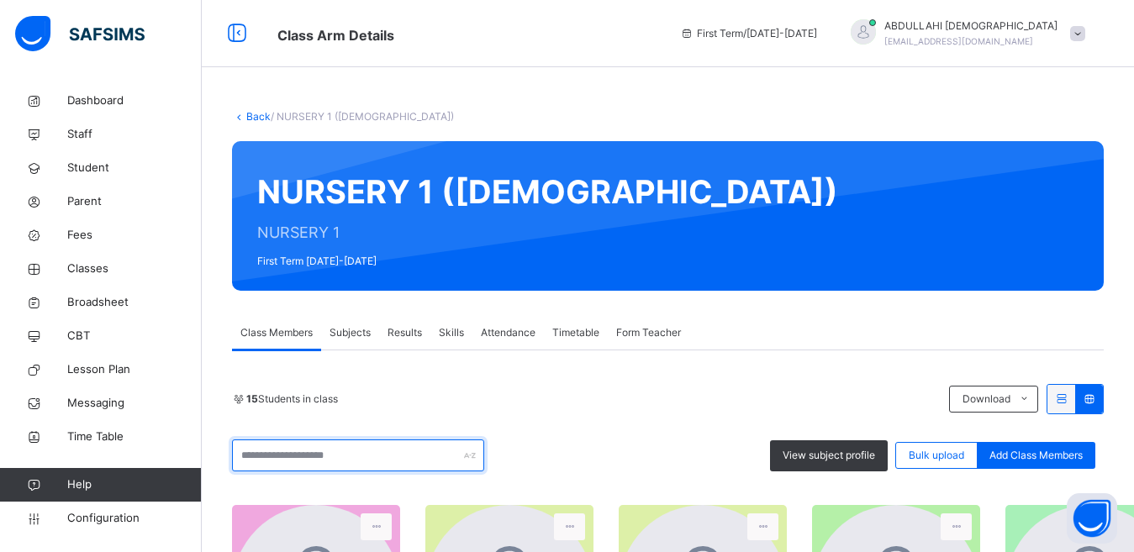
click at [317, 455] on input "text" at bounding box center [358, 456] width 252 height 32
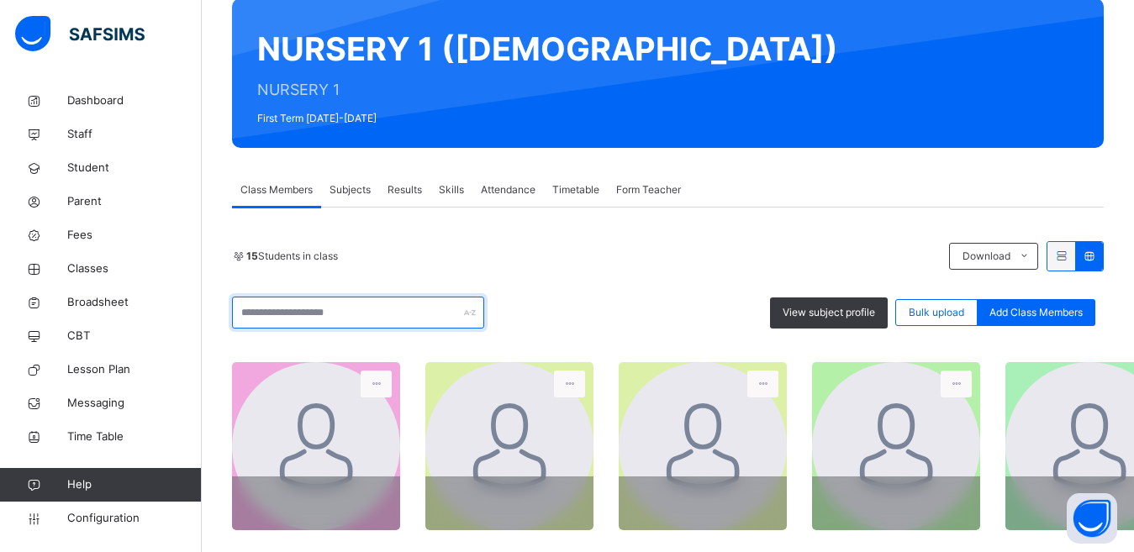
scroll to position [218, 0]
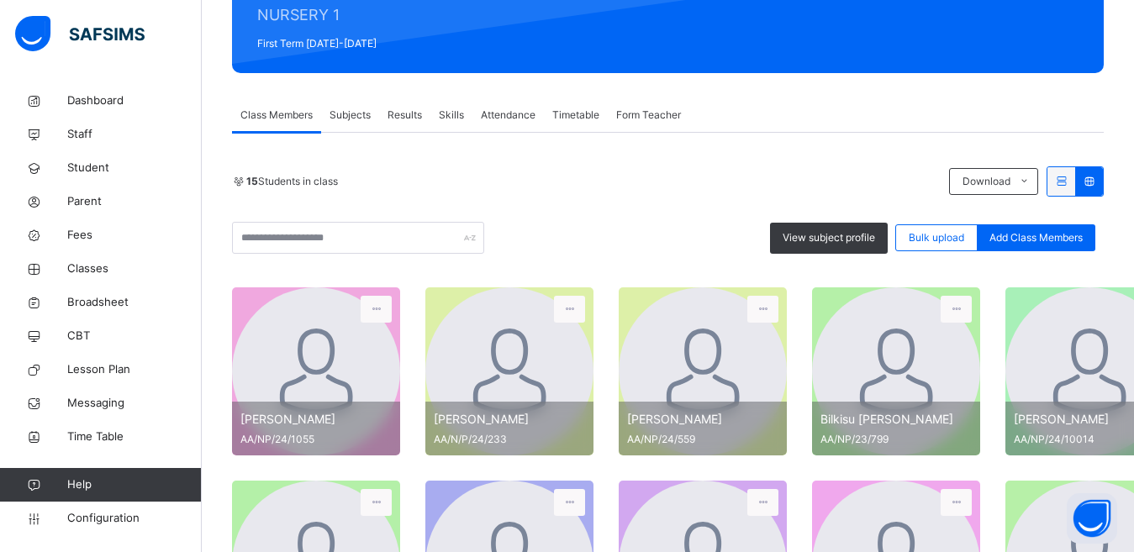
click at [303, 403] on div "[PERSON_NAME] AA/NP/24/1055" at bounding box center [316, 429] width 168 height 54
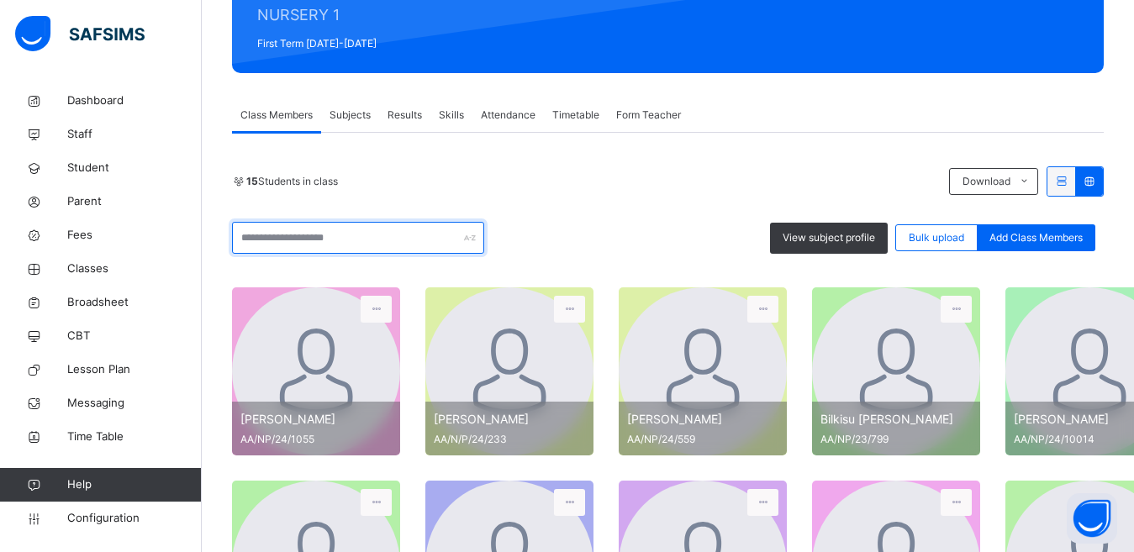
click at [352, 240] on input "text" at bounding box center [358, 238] width 252 height 32
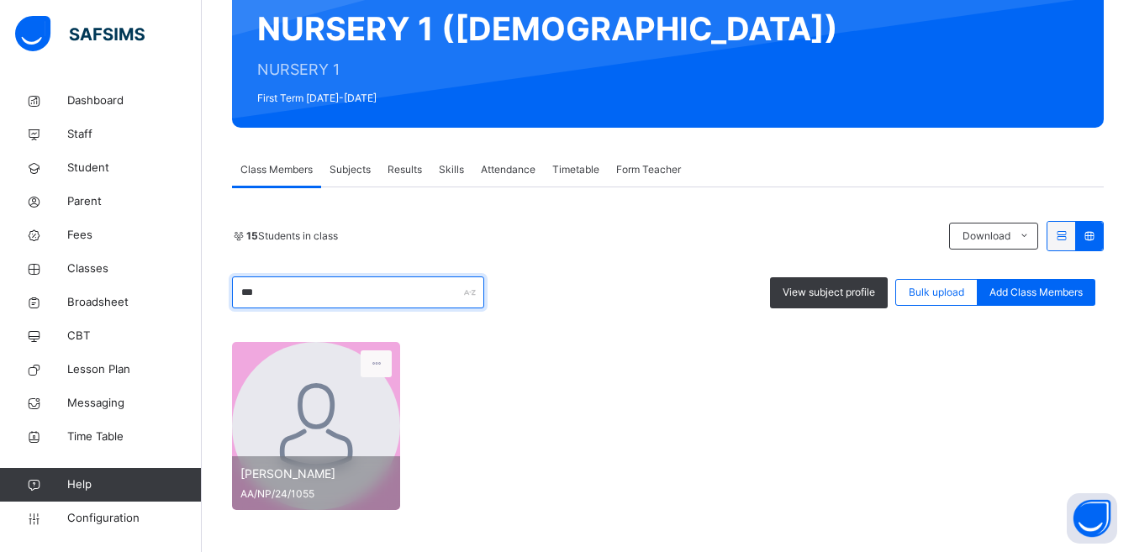
scroll to position [163, 0]
type input "******"
click at [349, 397] on div at bounding box center [316, 426] width 168 height 168
click at [377, 365] on icon at bounding box center [376, 363] width 14 height 15
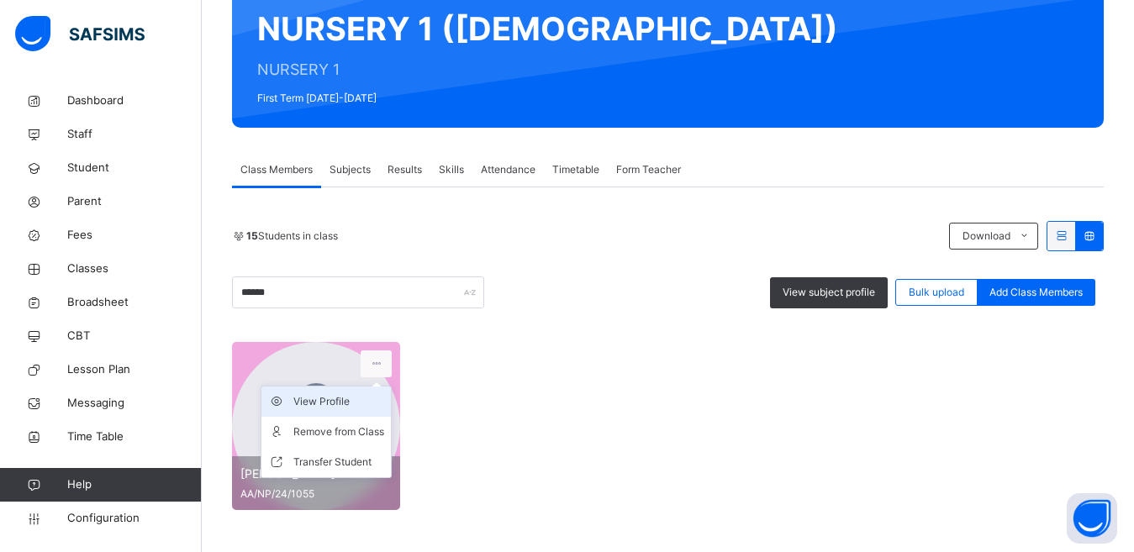
click at [340, 404] on div "View Profile" at bounding box center [338, 401] width 91 height 17
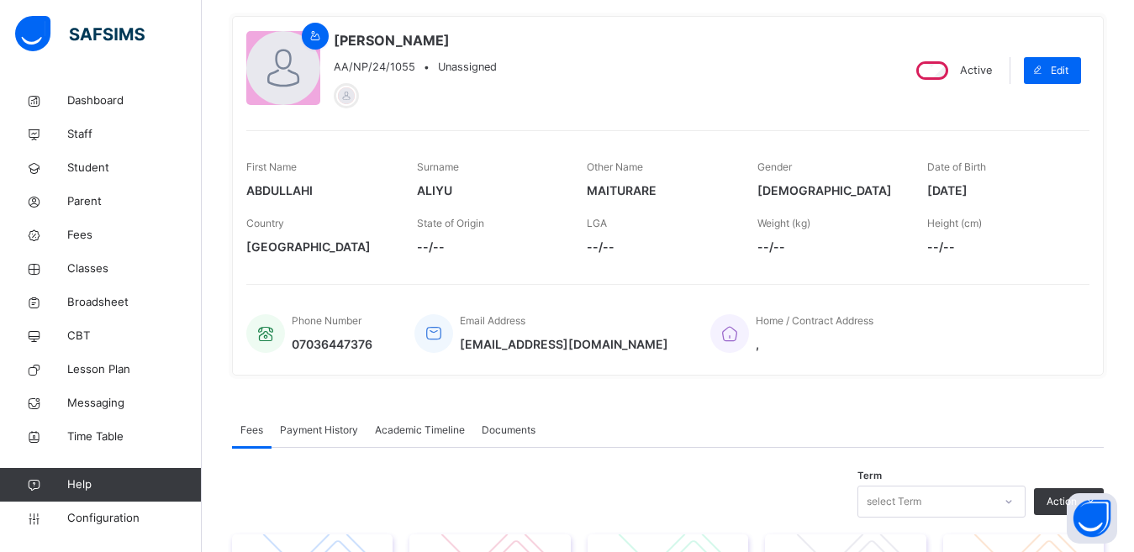
scroll to position [87, 0]
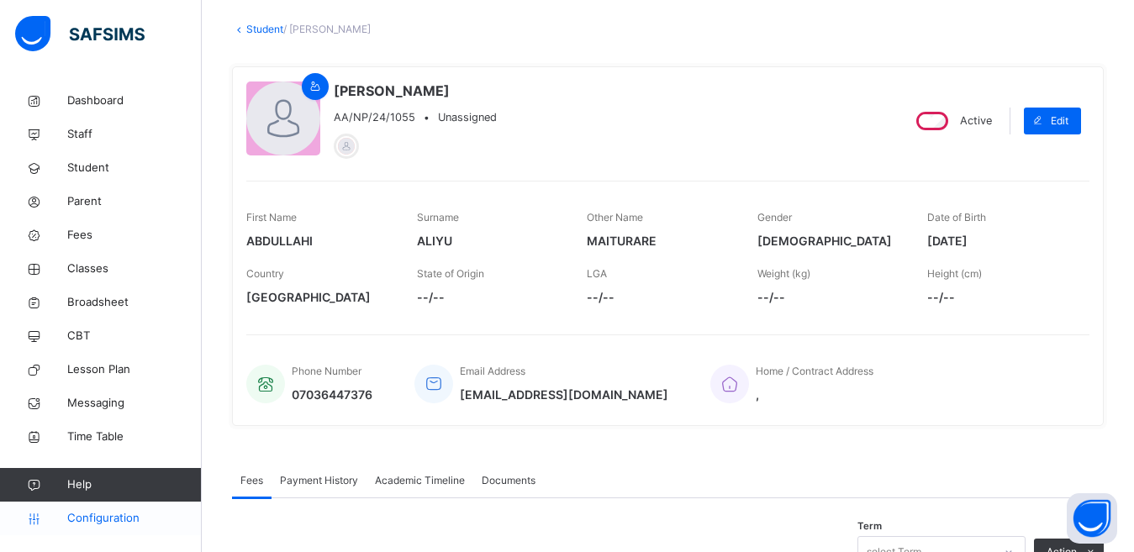
click at [76, 517] on span "Configuration" at bounding box center [134, 518] width 134 height 17
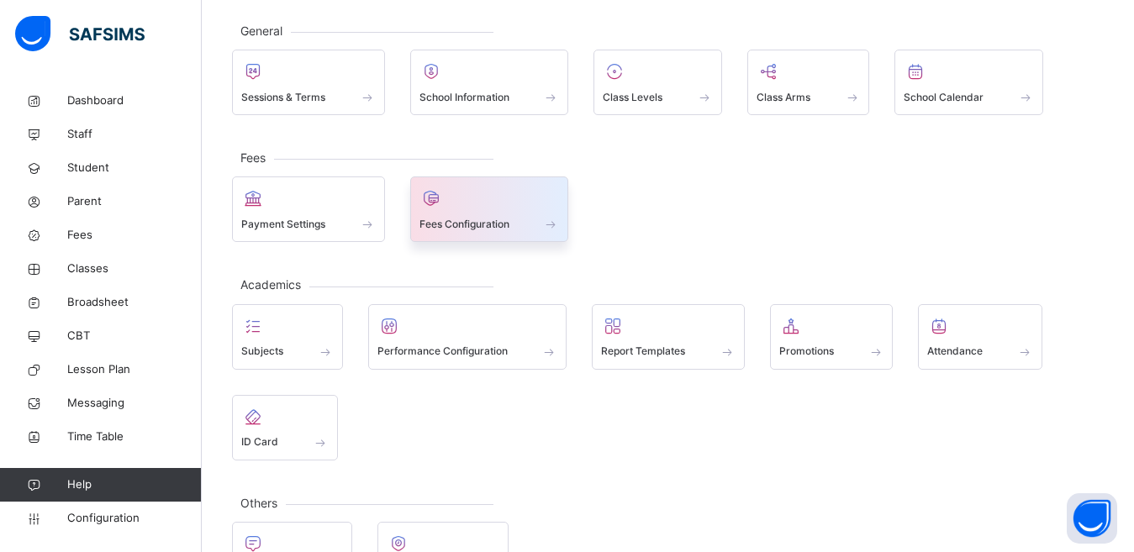
click at [459, 226] on span "Fees Configuration" at bounding box center [464, 224] width 90 height 15
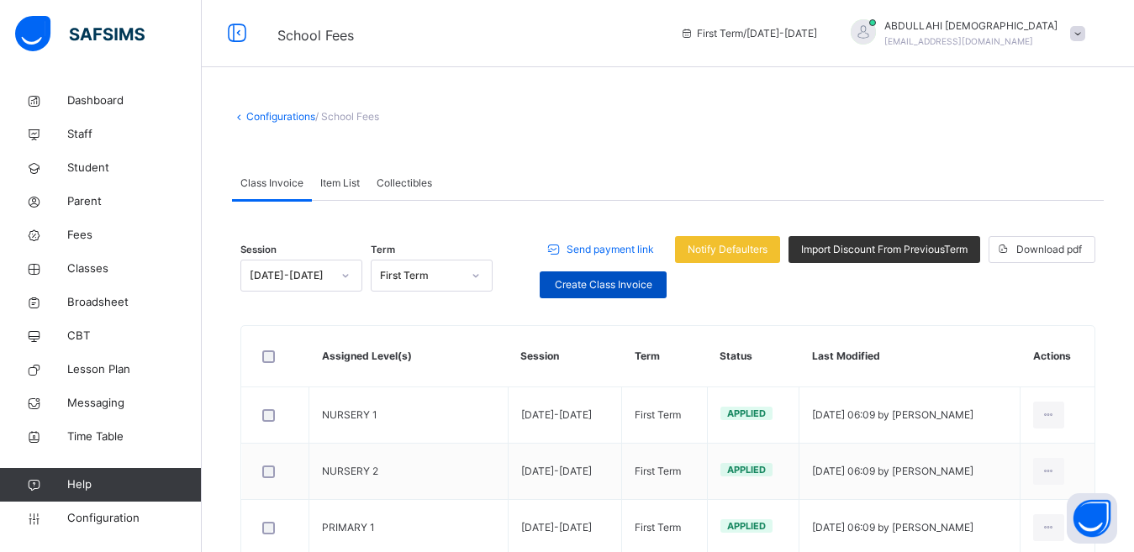
click at [625, 284] on span "Create Class Invoice" at bounding box center [603, 284] width 102 height 15
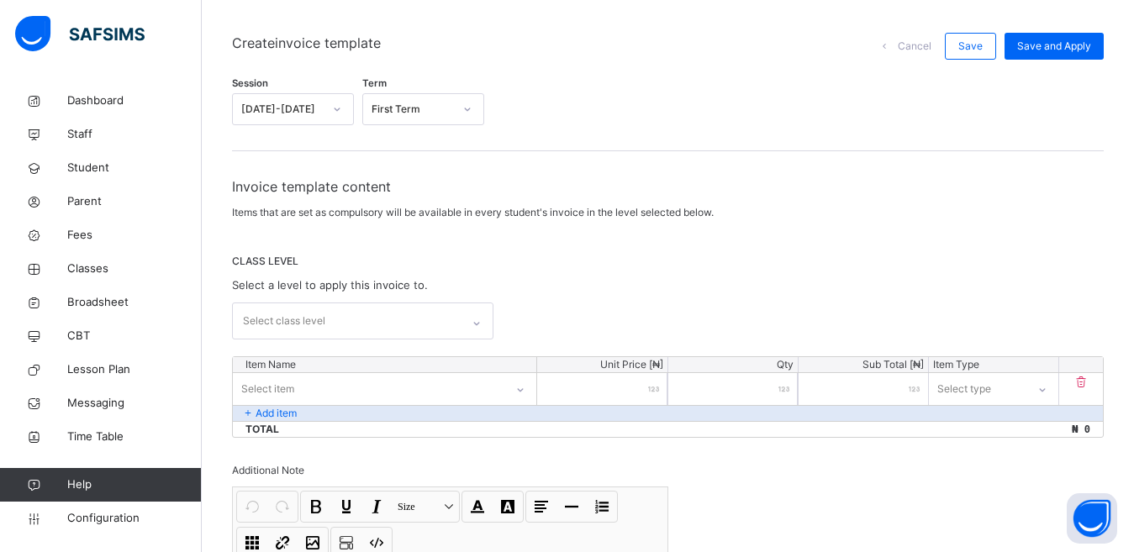
scroll to position [127, 0]
click at [372, 326] on div "Select class level" at bounding box center [347, 319] width 228 height 35
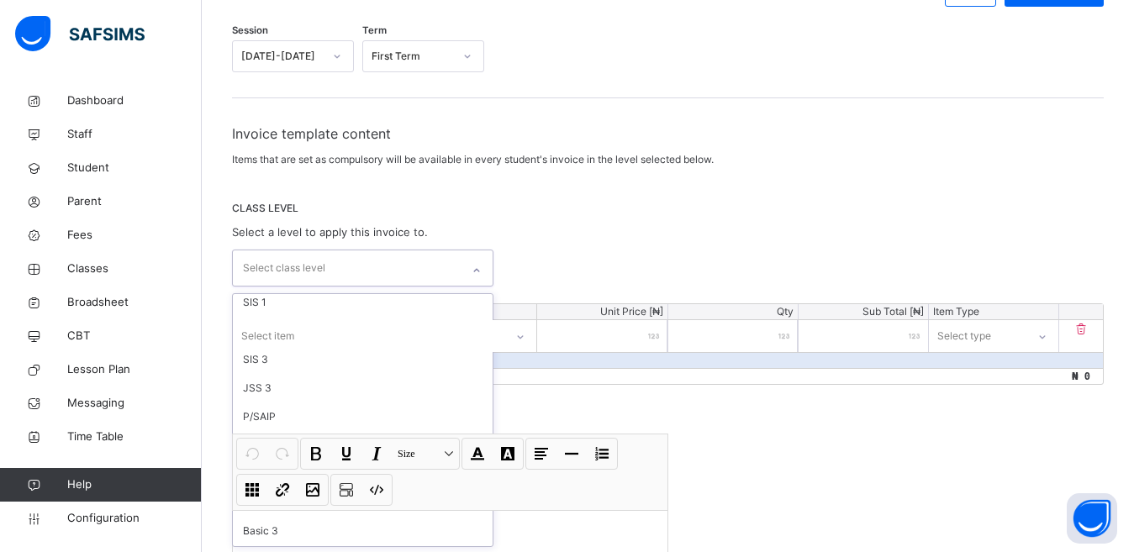
scroll to position [95, 0]
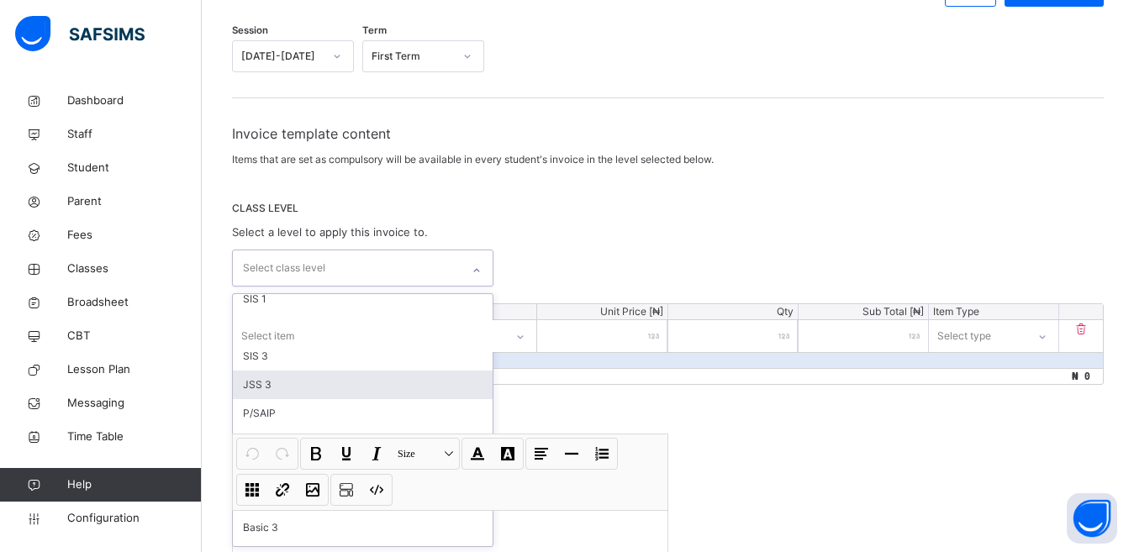
click at [287, 379] on div "JSS 3" at bounding box center [363, 385] width 260 height 29
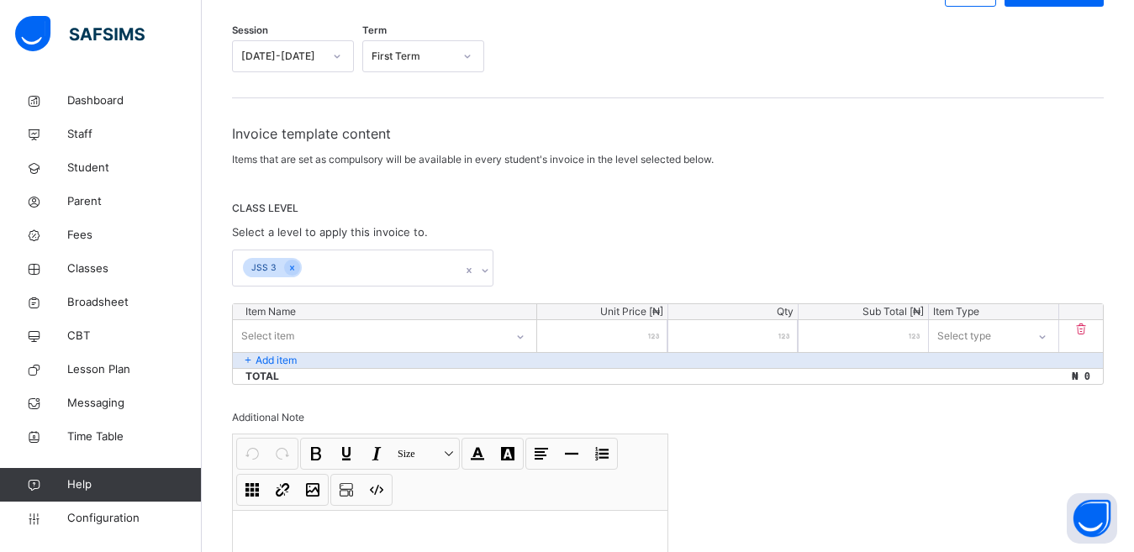
click at [531, 191] on div "Invoice template content Items that are set as compulsory will be available in …" at bounding box center [668, 397] width 872 height 546
click at [423, 335] on div "Select item" at bounding box center [384, 336] width 303 height 32
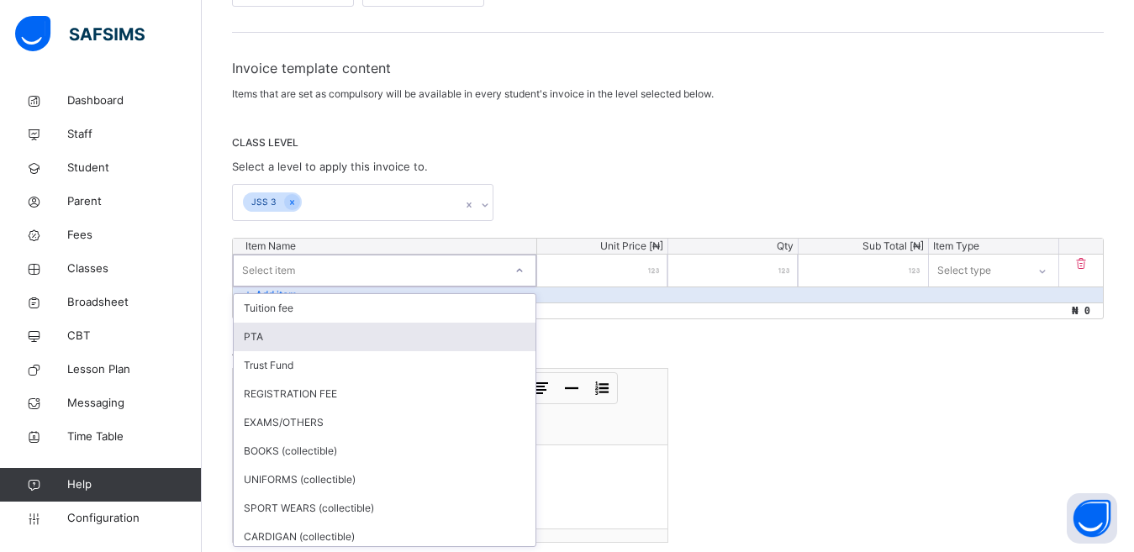
scroll to position [245, 0]
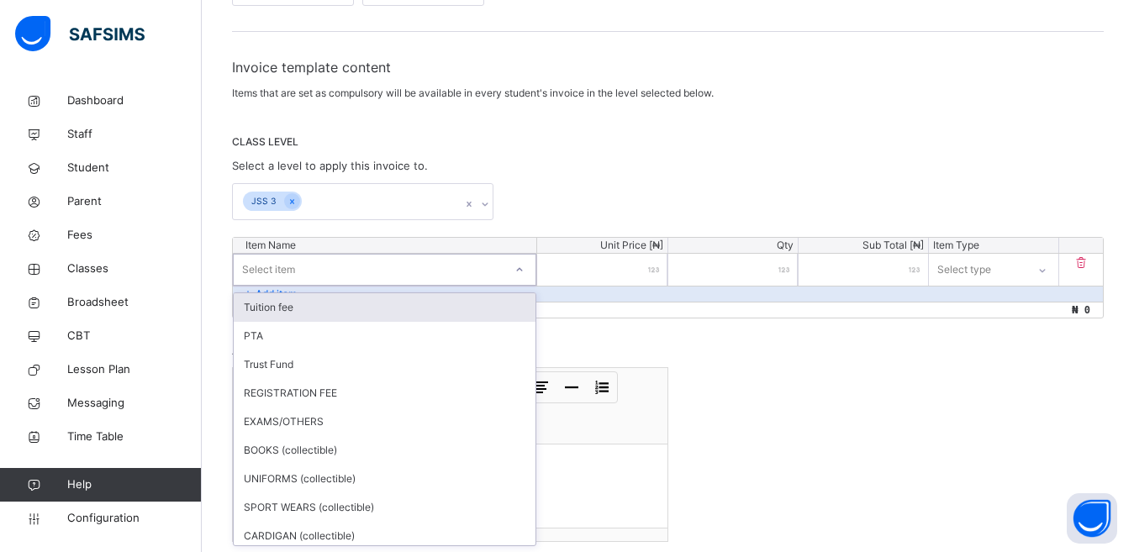
click at [409, 313] on div "Tuition fee" at bounding box center [385, 307] width 302 height 29
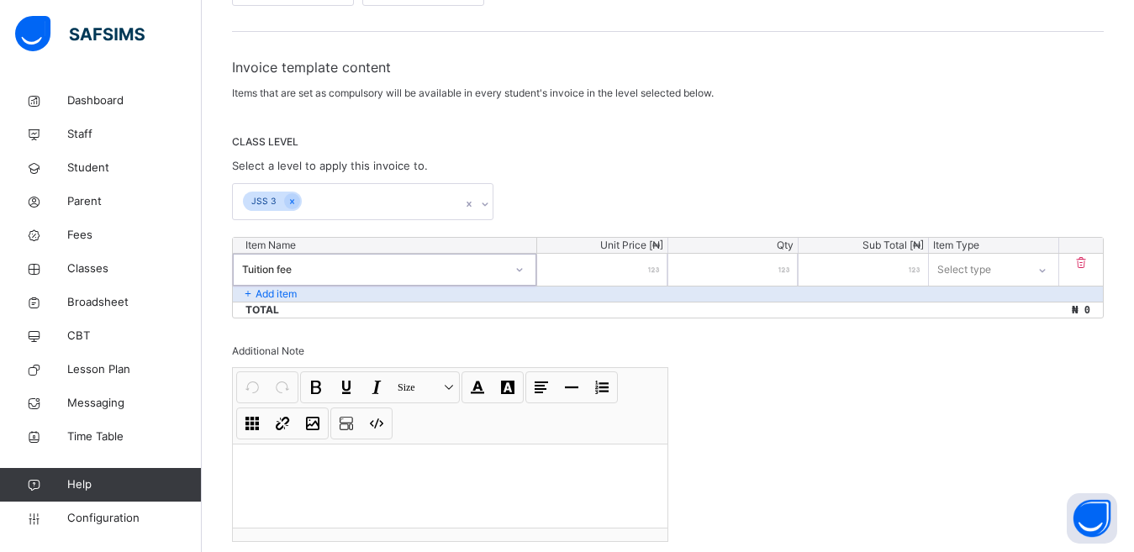
click at [590, 271] on input "number" at bounding box center [601, 270] width 129 height 32
type input "*"
type input "**"
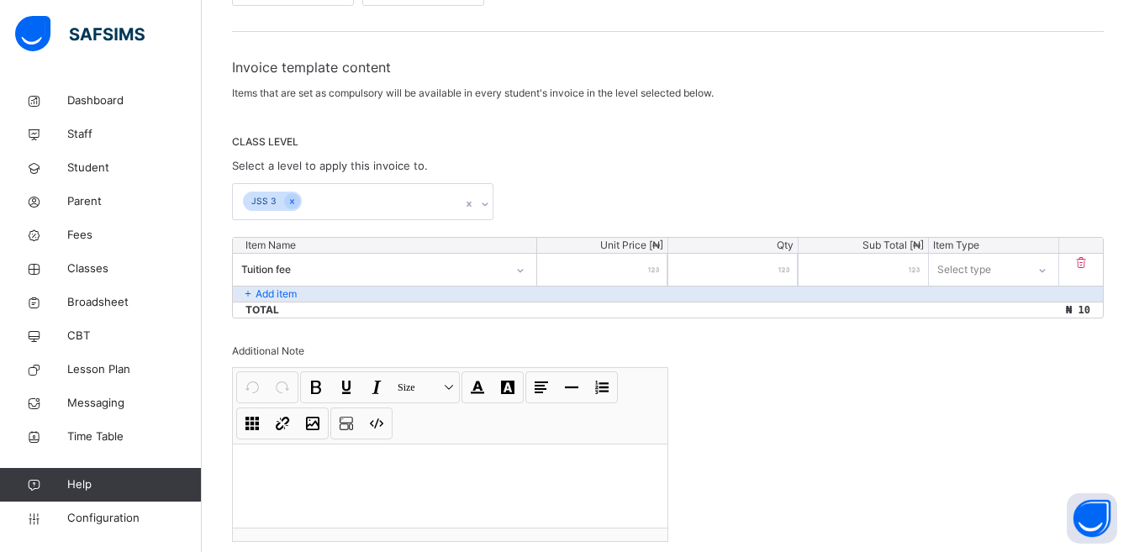
type input "*****"
click at [280, 296] on p "Add item" at bounding box center [276, 294] width 41 height 15
click at [282, 293] on p "Add item" at bounding box center [276, 294] width 41 height 15
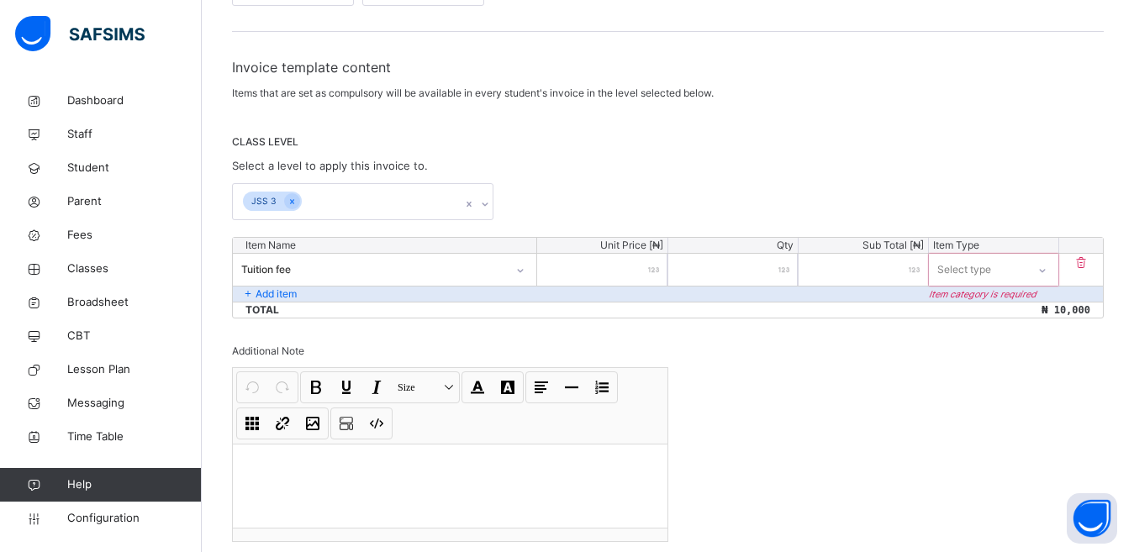
click at [261, 293] on p "Add item" at bounding box center [276, 294] width 41 height 15
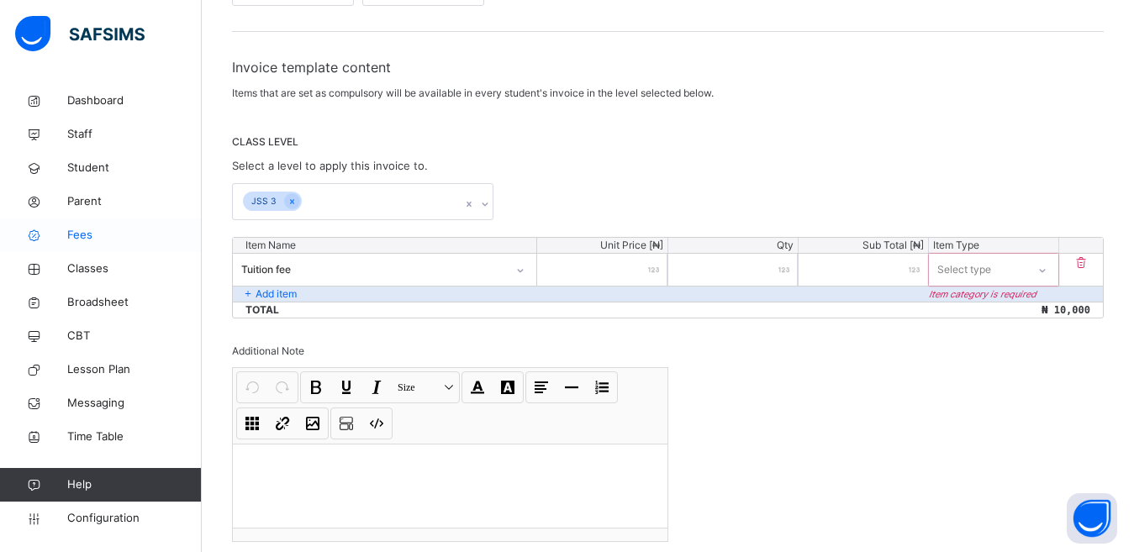
click at [92, 235] on span "Fees" at bounding box center [134, 235] width 134 height 17
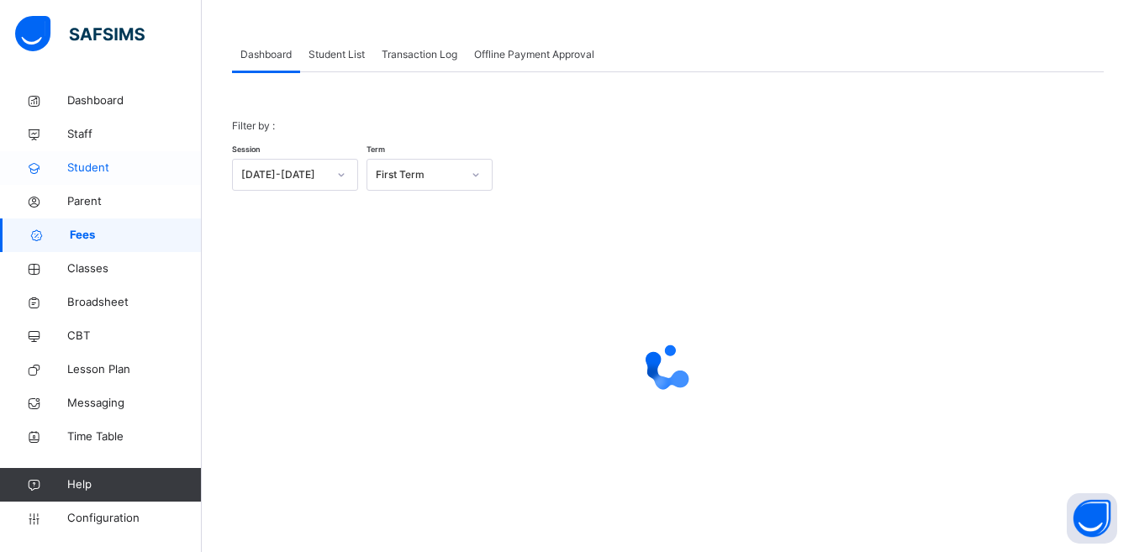
click at [103, 165] on span "Student" at bounding box center [134, 168] width 134 height 17
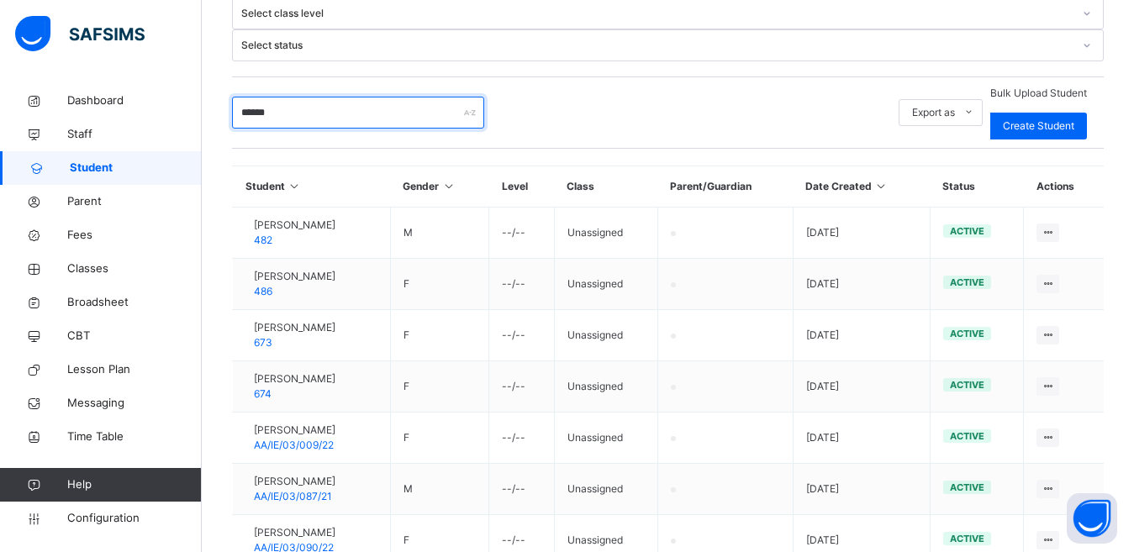
scroll to position [524, 0]
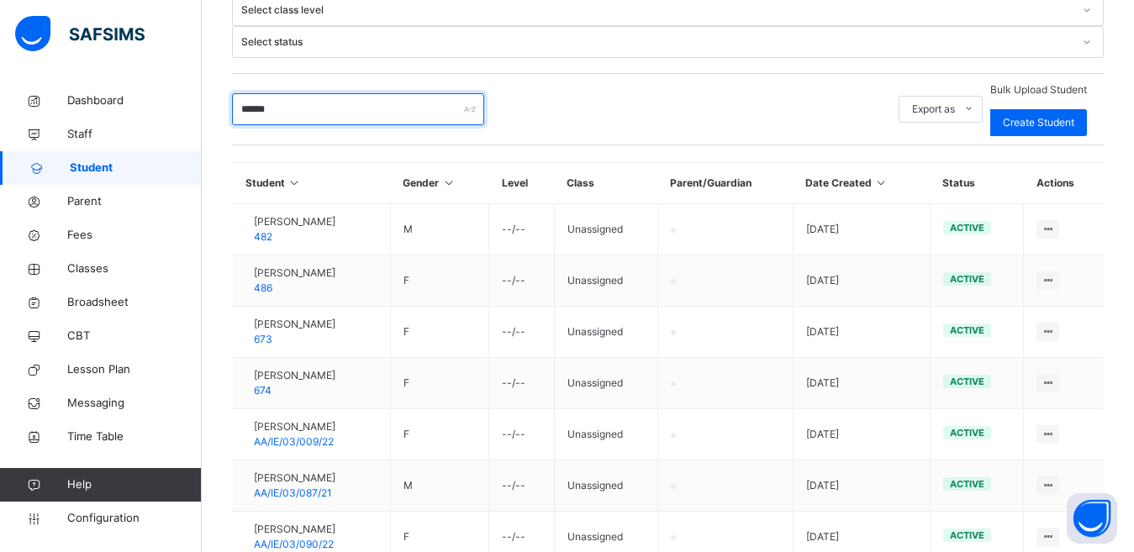
type input "******"
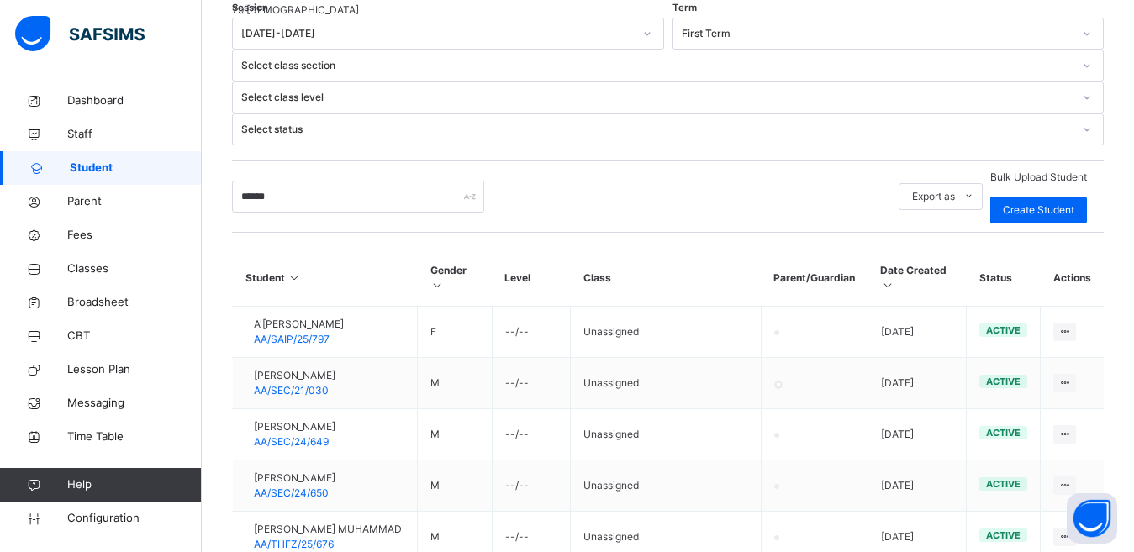
scroll to position [557, 0]
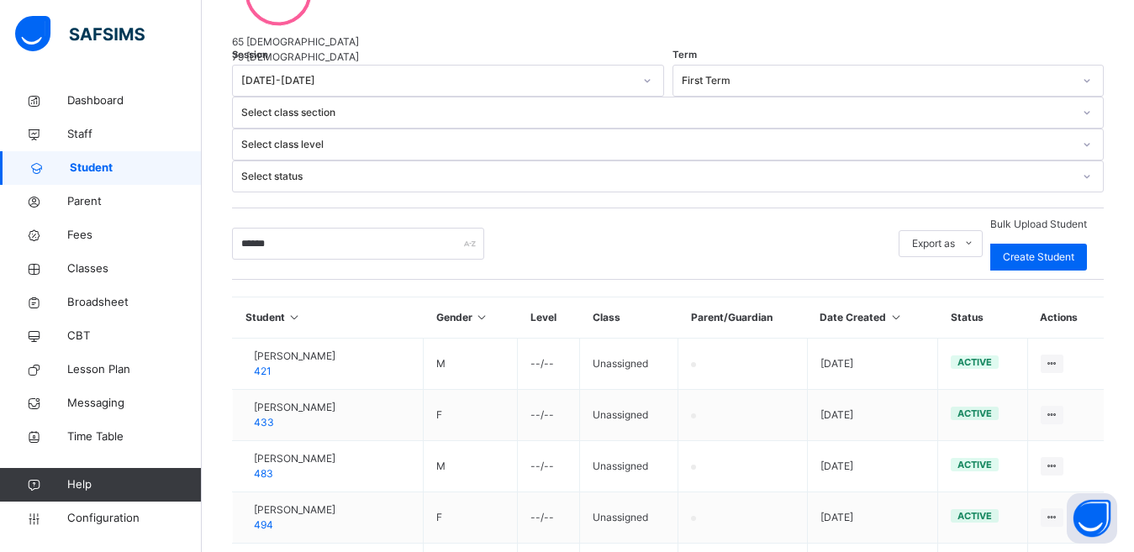
scroll to position [524, 0]
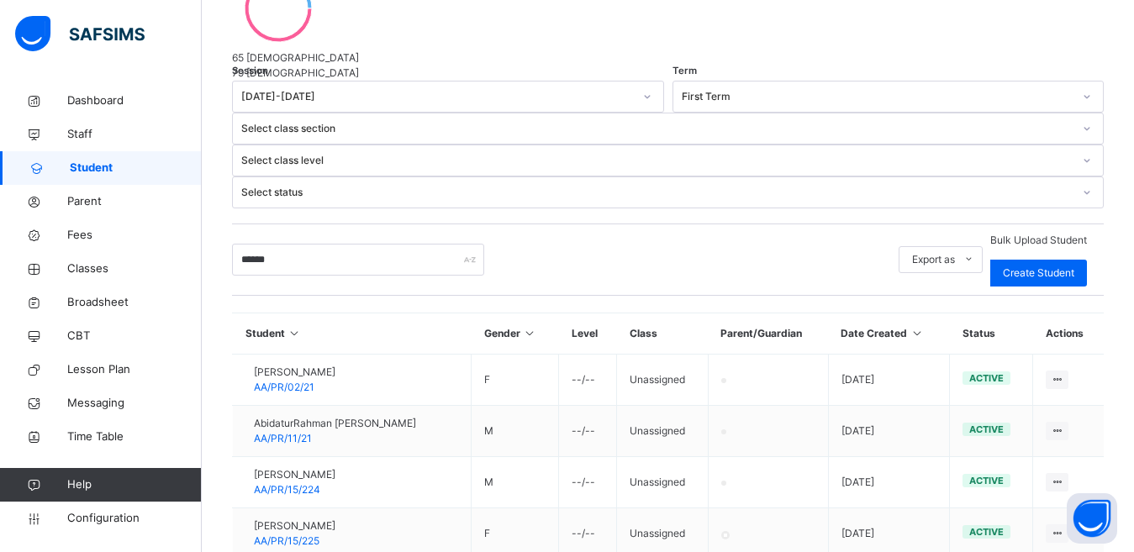
scroll to position [529, 0]
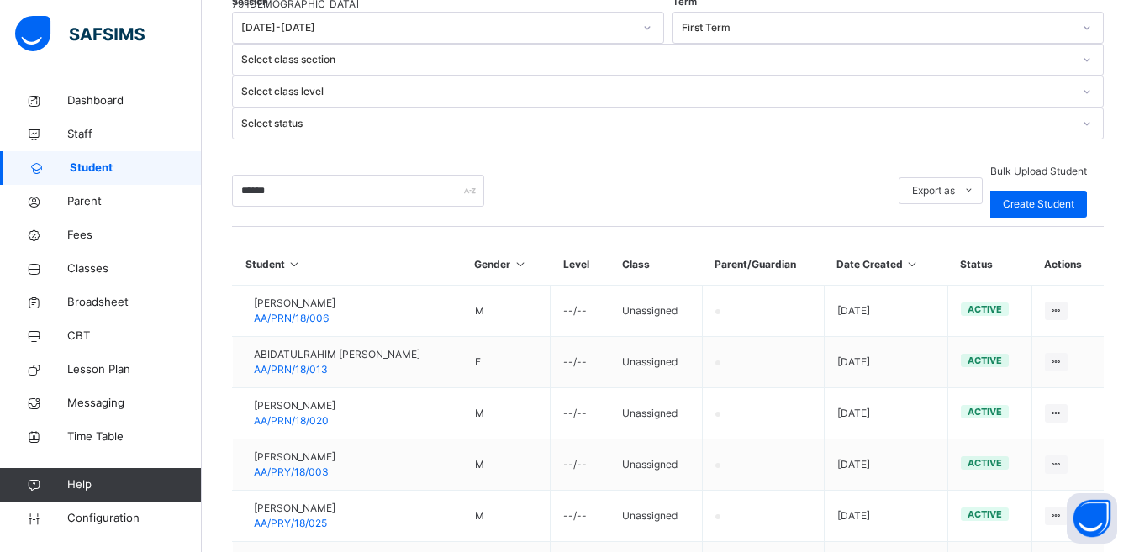
scroll to position [524, 0]
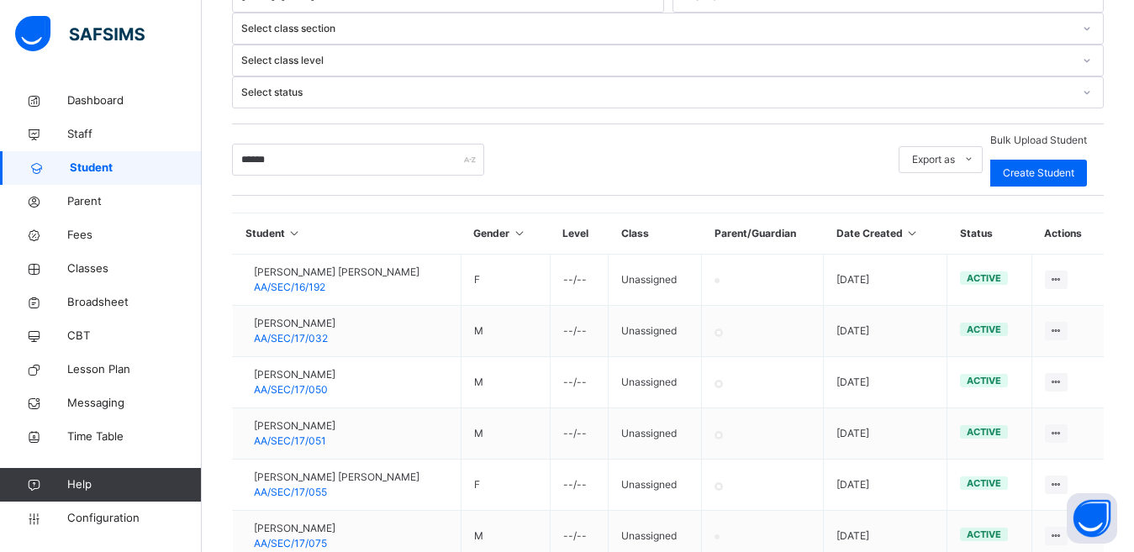
scroll to position [532, 0]
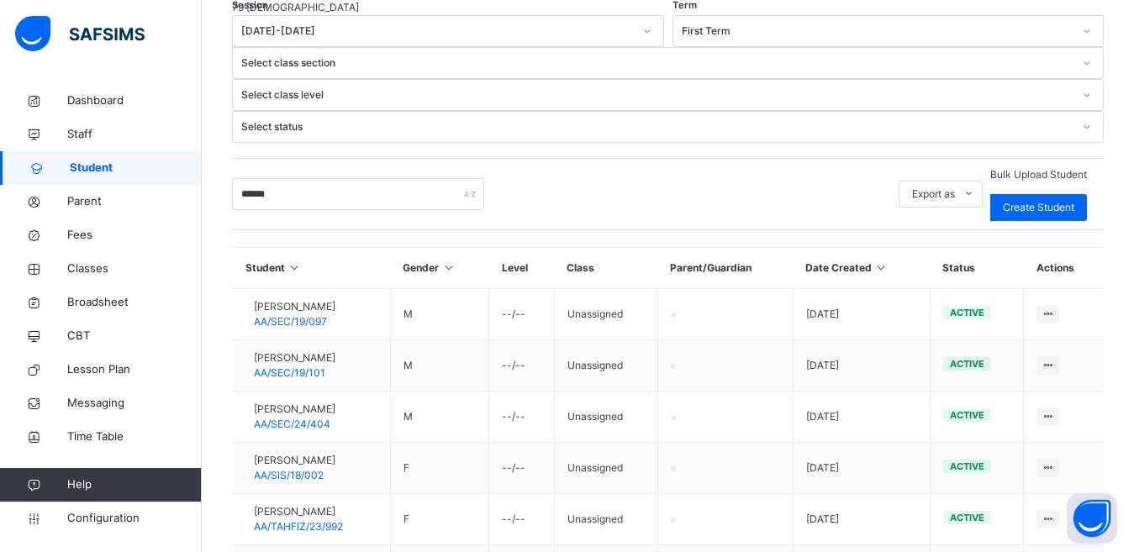
scroll to position [524, 0]
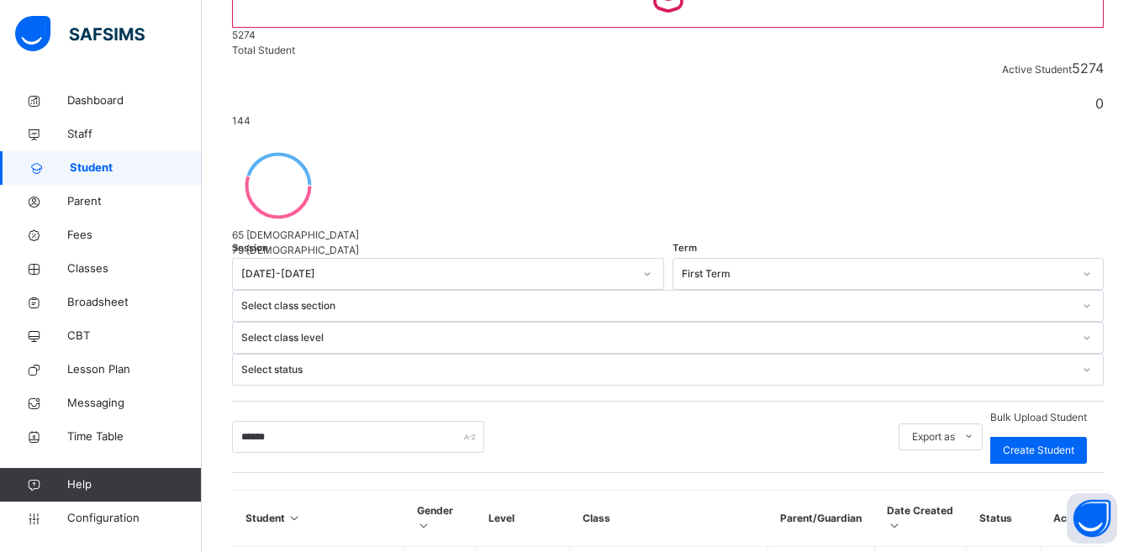
scroll to position [319, 0]
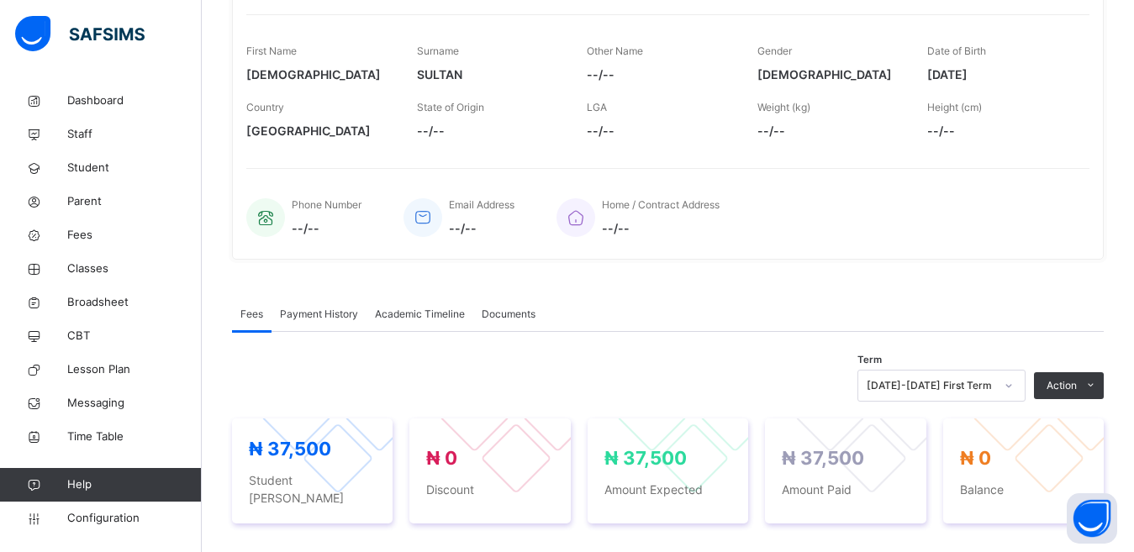
scroll to position [324, 0]
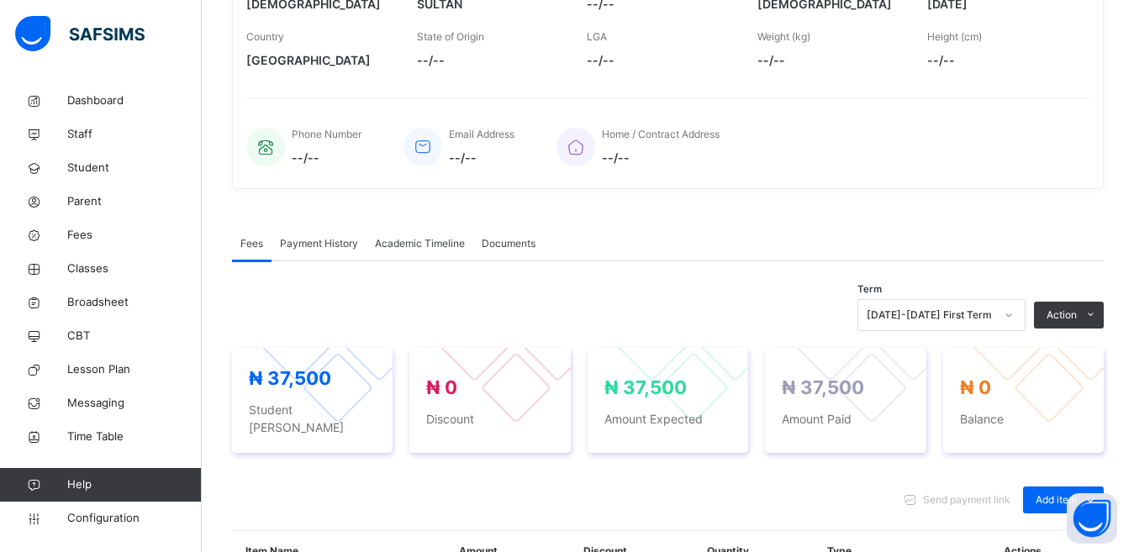
click at [342, 244] on span "Payment History" at bounding box center [319, 243] width 78 height 15
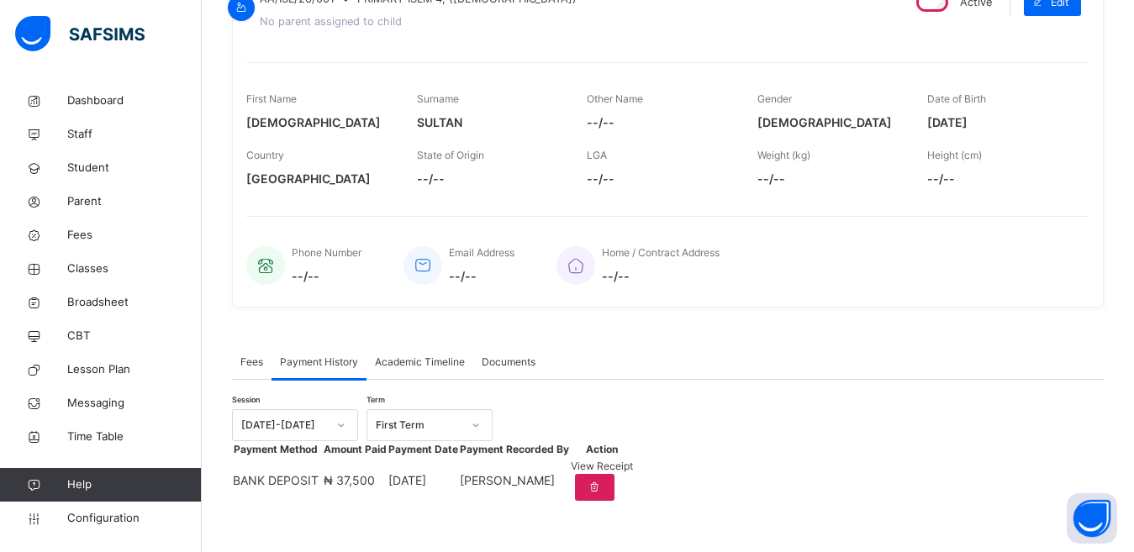
click at [633, 463] on span "View Receipt" at bounding box center [602, 466] width 62 height 13
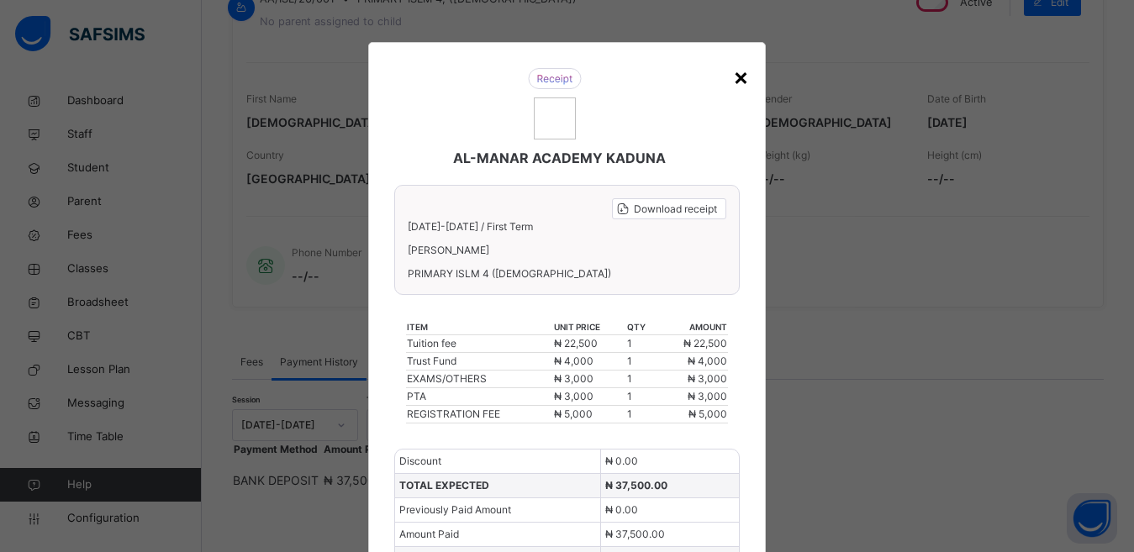
click at [739, 77] on div "×" at bounding box center [741, 76] width 16 height 35
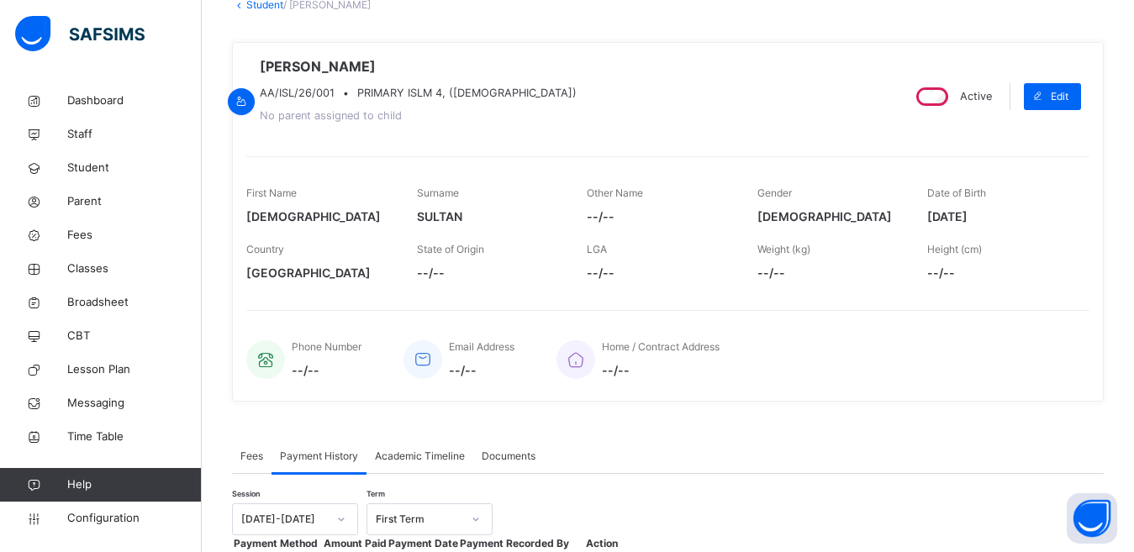
scroll to position [0, 0]
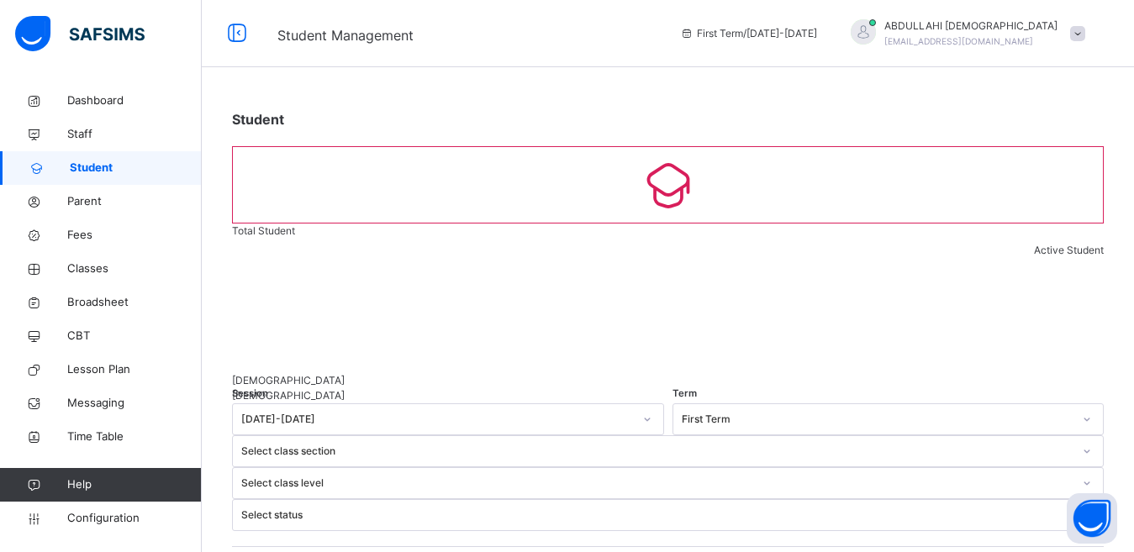
scroll to position [196, 0]
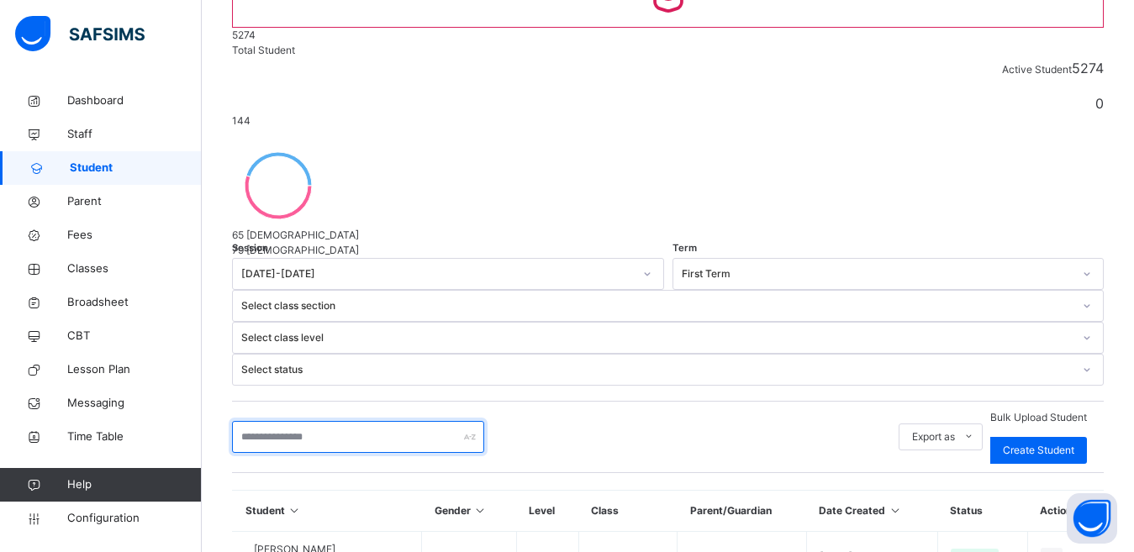
click at [333, 421] on input "text" at bounding box center [358, 437] width 252 height 32
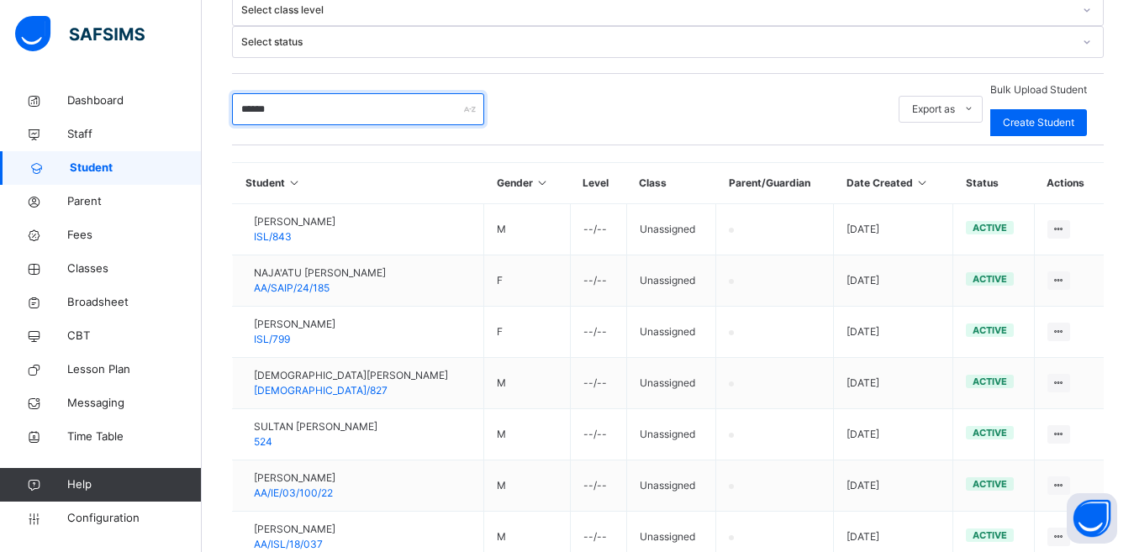
type input "******"
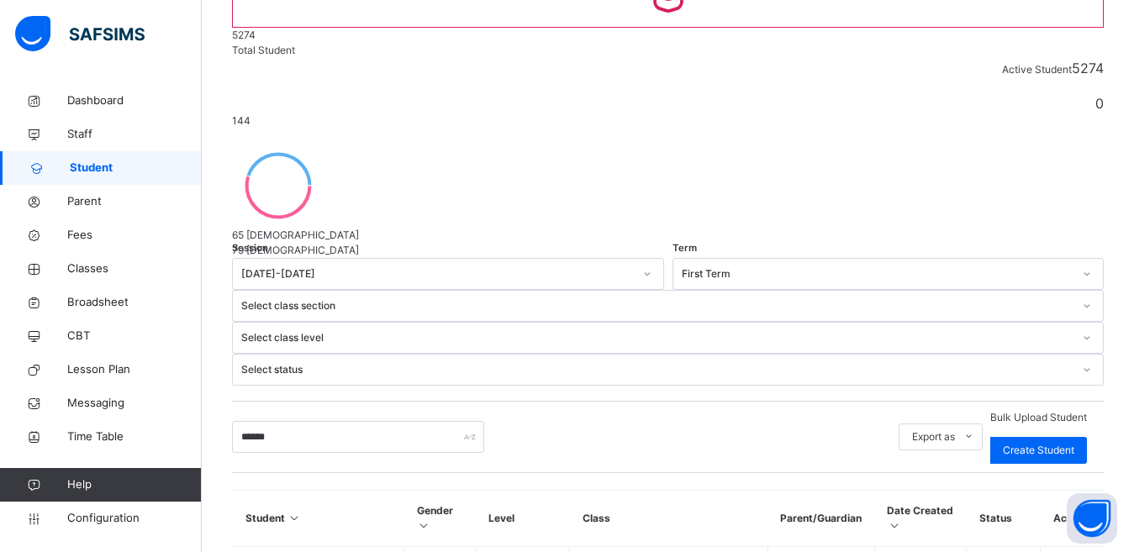
scroll to position [319, 0]
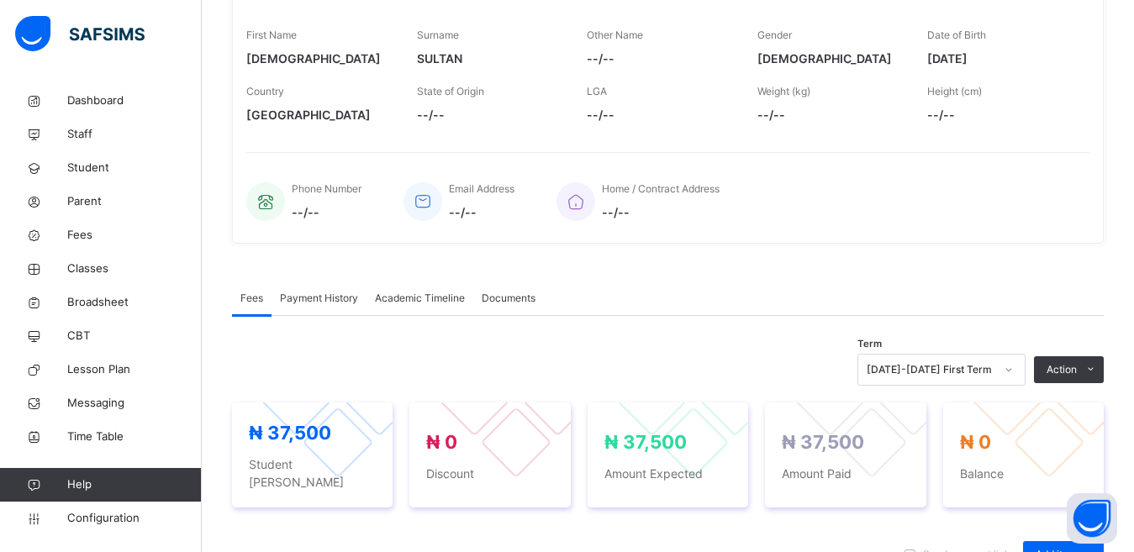
scroll to position [276, 0]
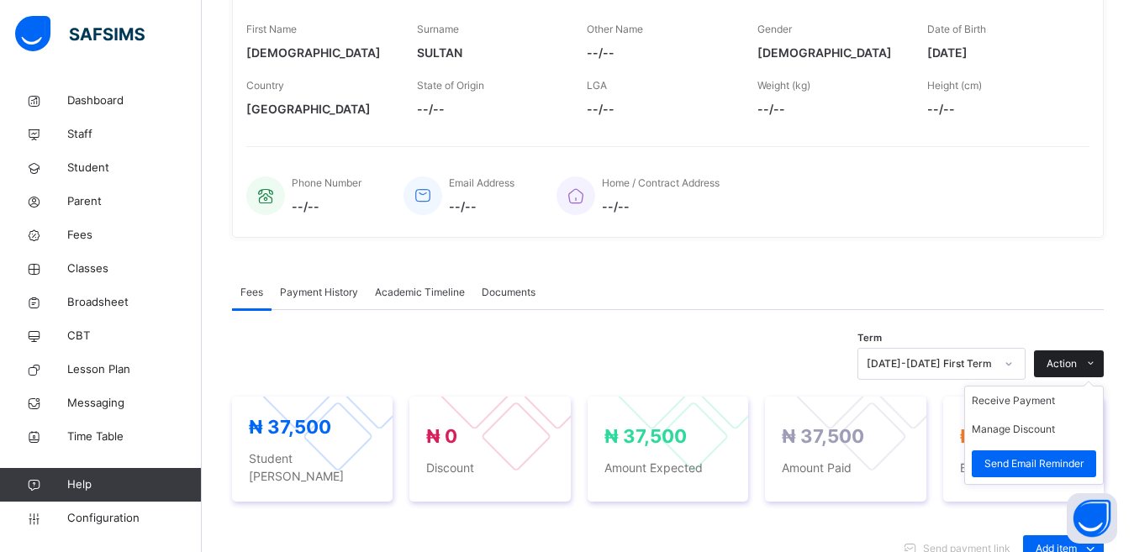
click at [1094, 357] on span at bounding box center [1090, 364] width 27 height 27
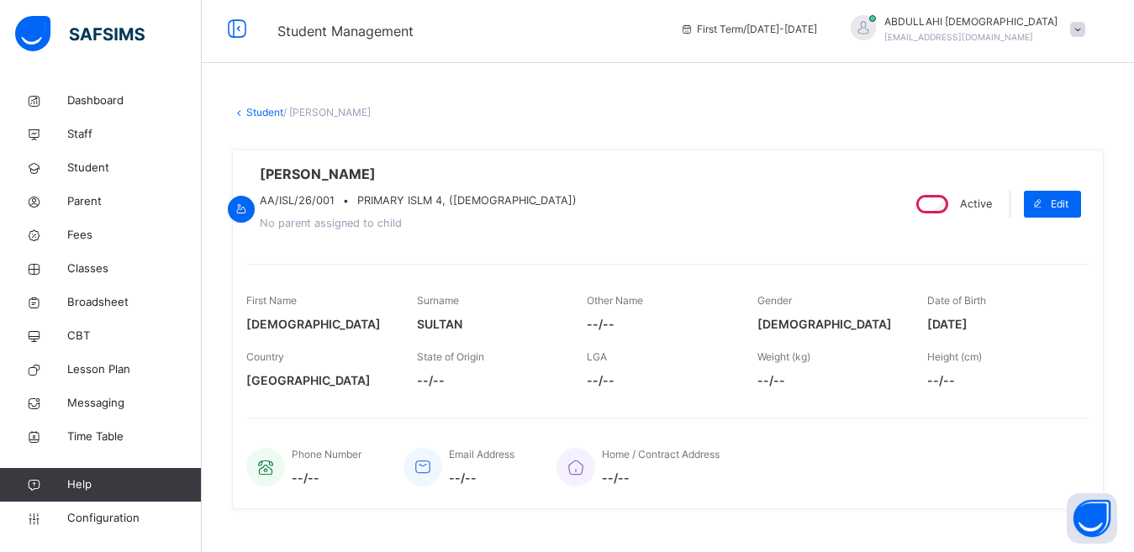
scroll to position [0, 0]
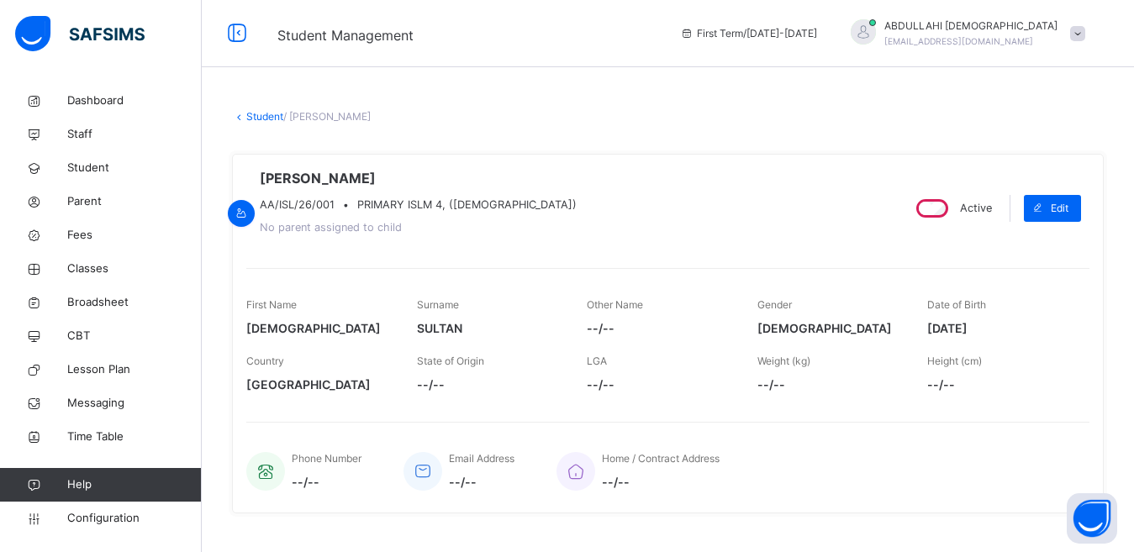
click at [876, 29] on div at bounding box center [863, 31] width 25 height 25
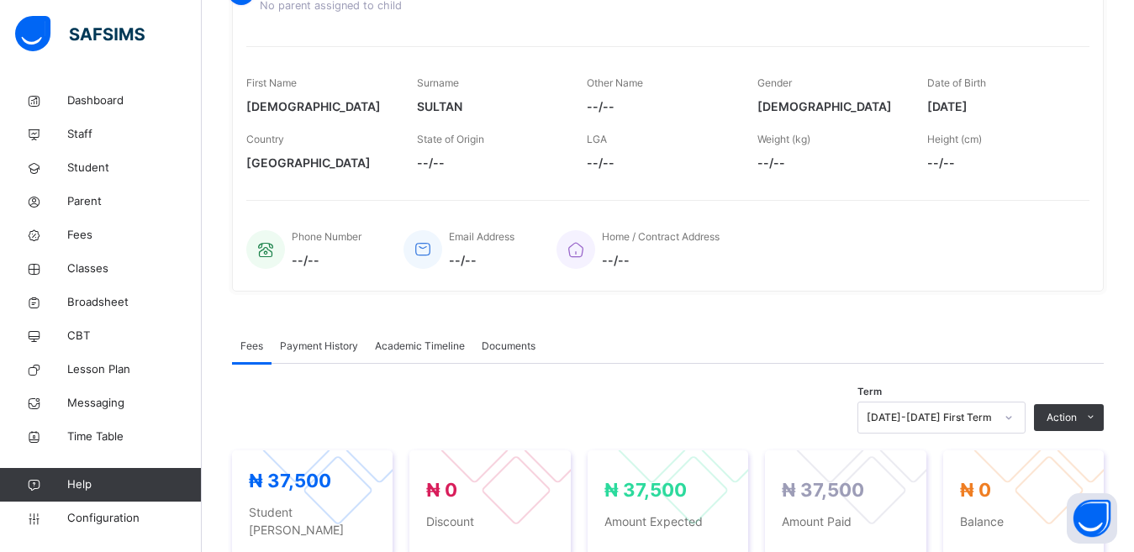
scroll to position [219, 0]
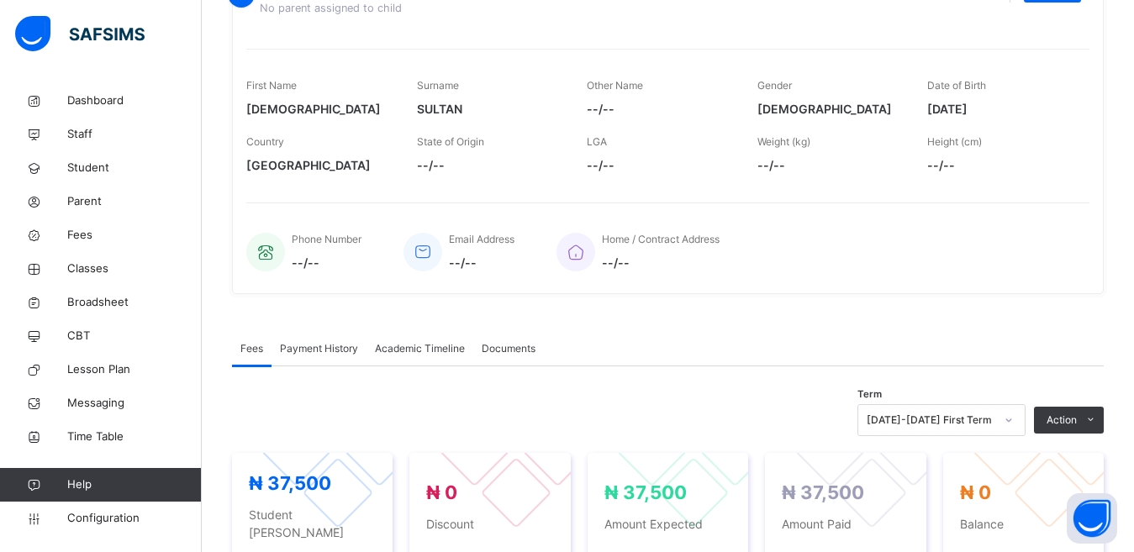
click at [327, 347] on span "Payment History" at bounding box center [319, 348] width 78 height 15
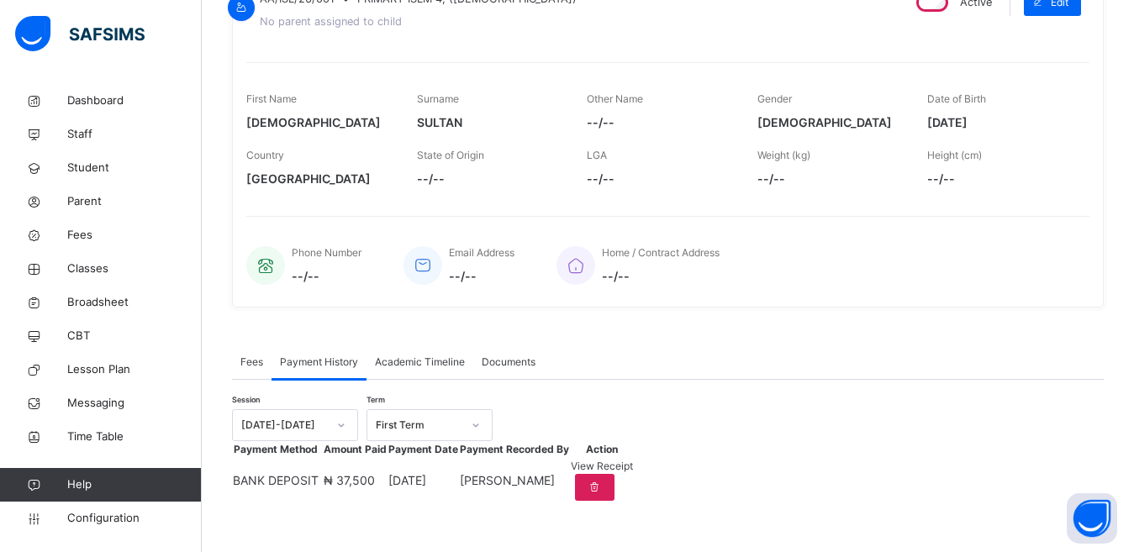
scroll to position [269, 0]
click at [614, 474] on div at bounding box center [595, 487] width 40 height 27
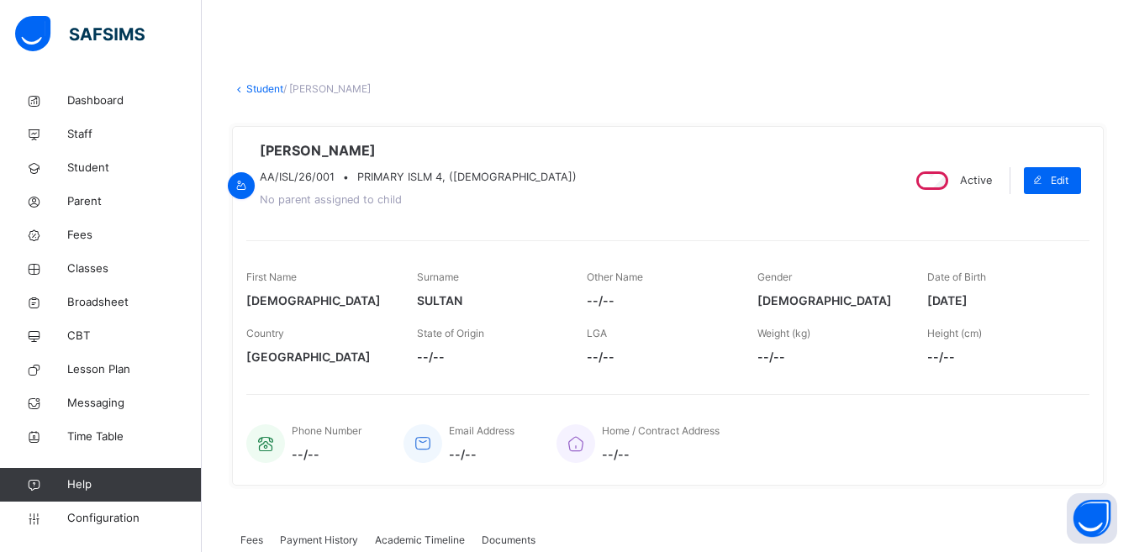
scroll to position [18, 0]
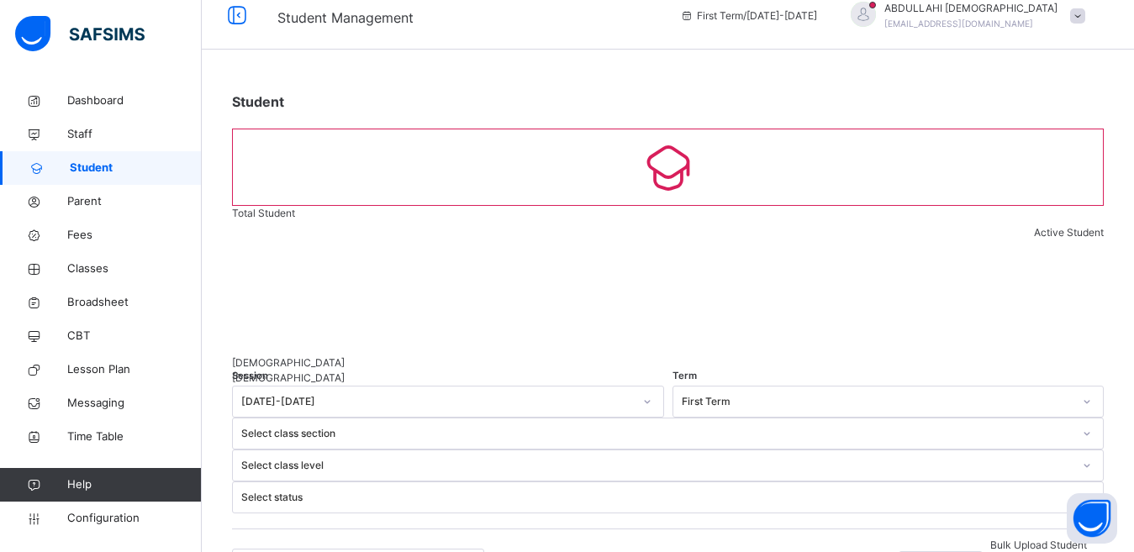
scroll to position [196, 0]
